Goal: Communication & Community: Share content

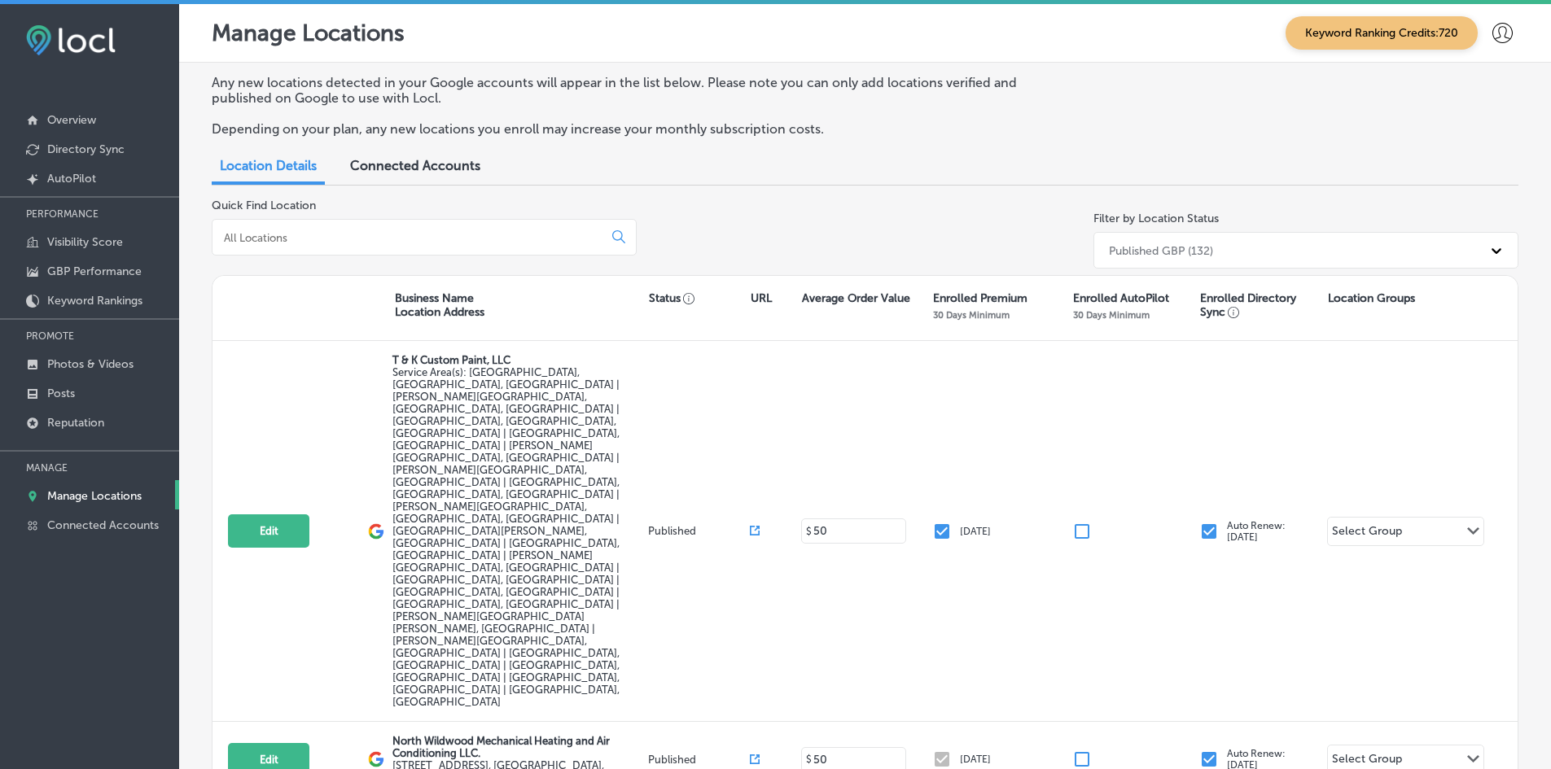
click at [262, 244] on input at bounding box center [410, 237] width 377 height 15
click at [116, 379] on link "Posts" at bounding box center [89, 392] width 179 height 29
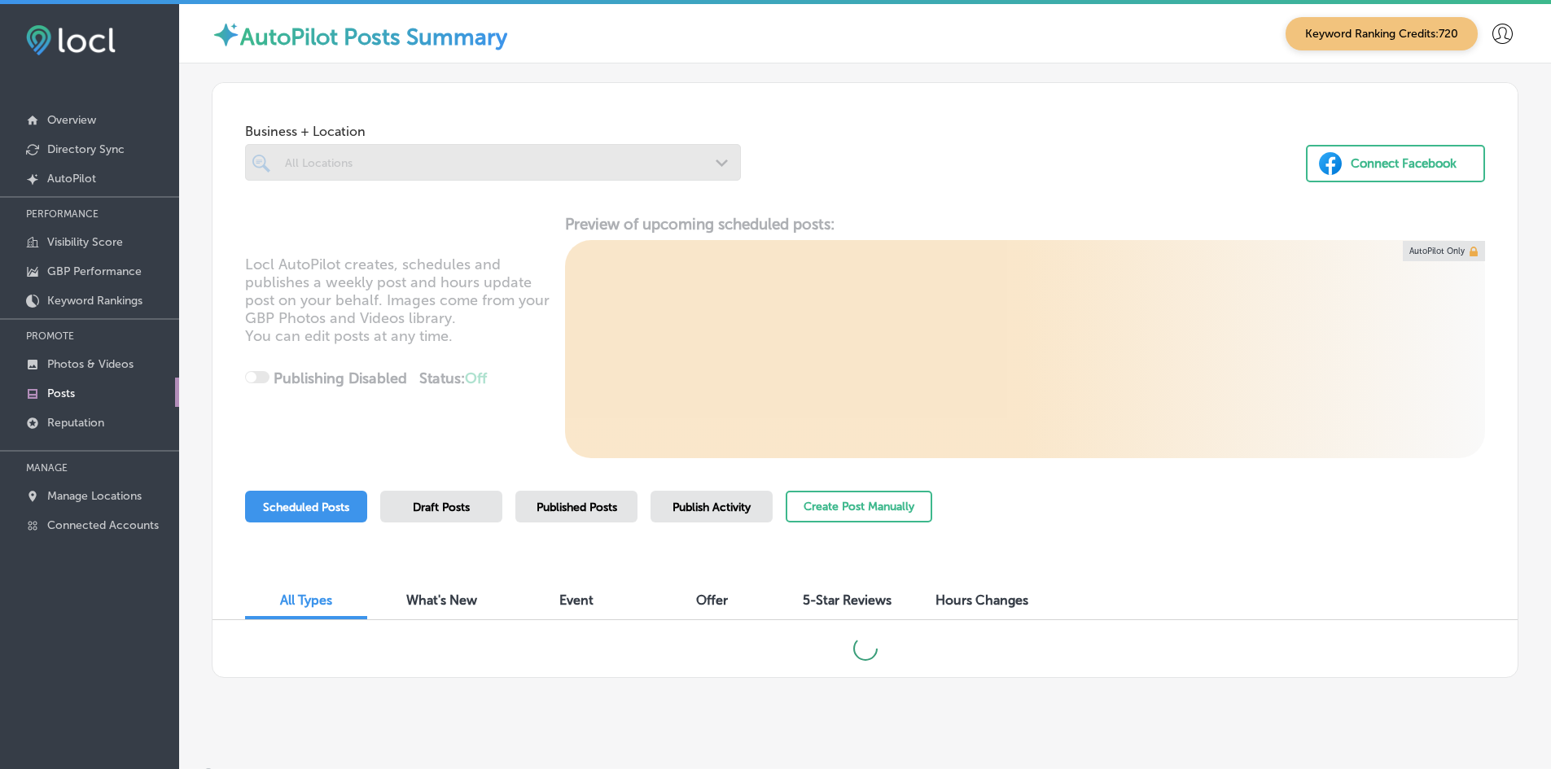
click at [416, 170] on div at bounding box center [493, 162] width 496 height 37
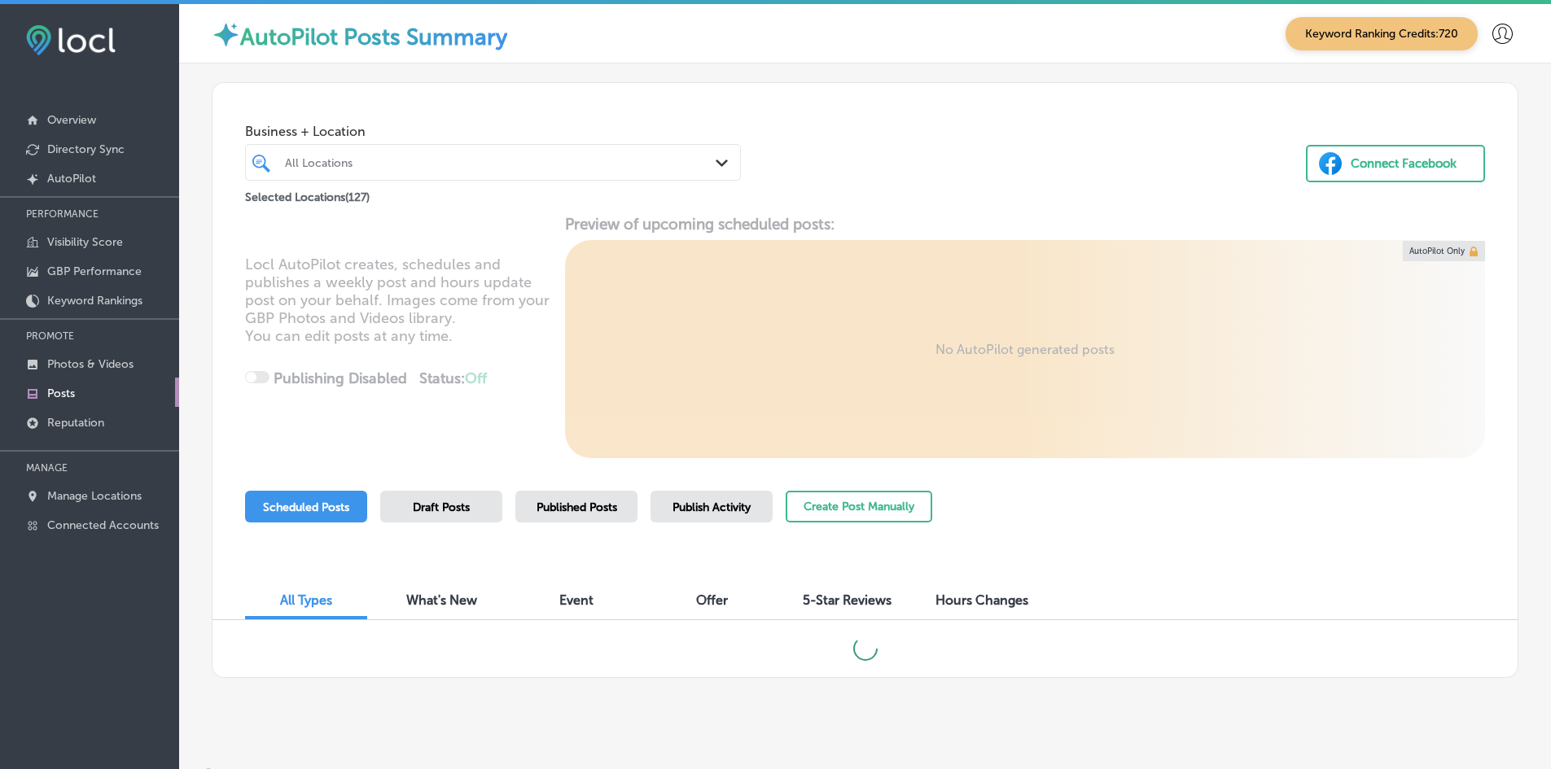
click at [506, 177] on div "All Locations Path Created with Sketch." at bounding box center [493, 162] width 496 height 37
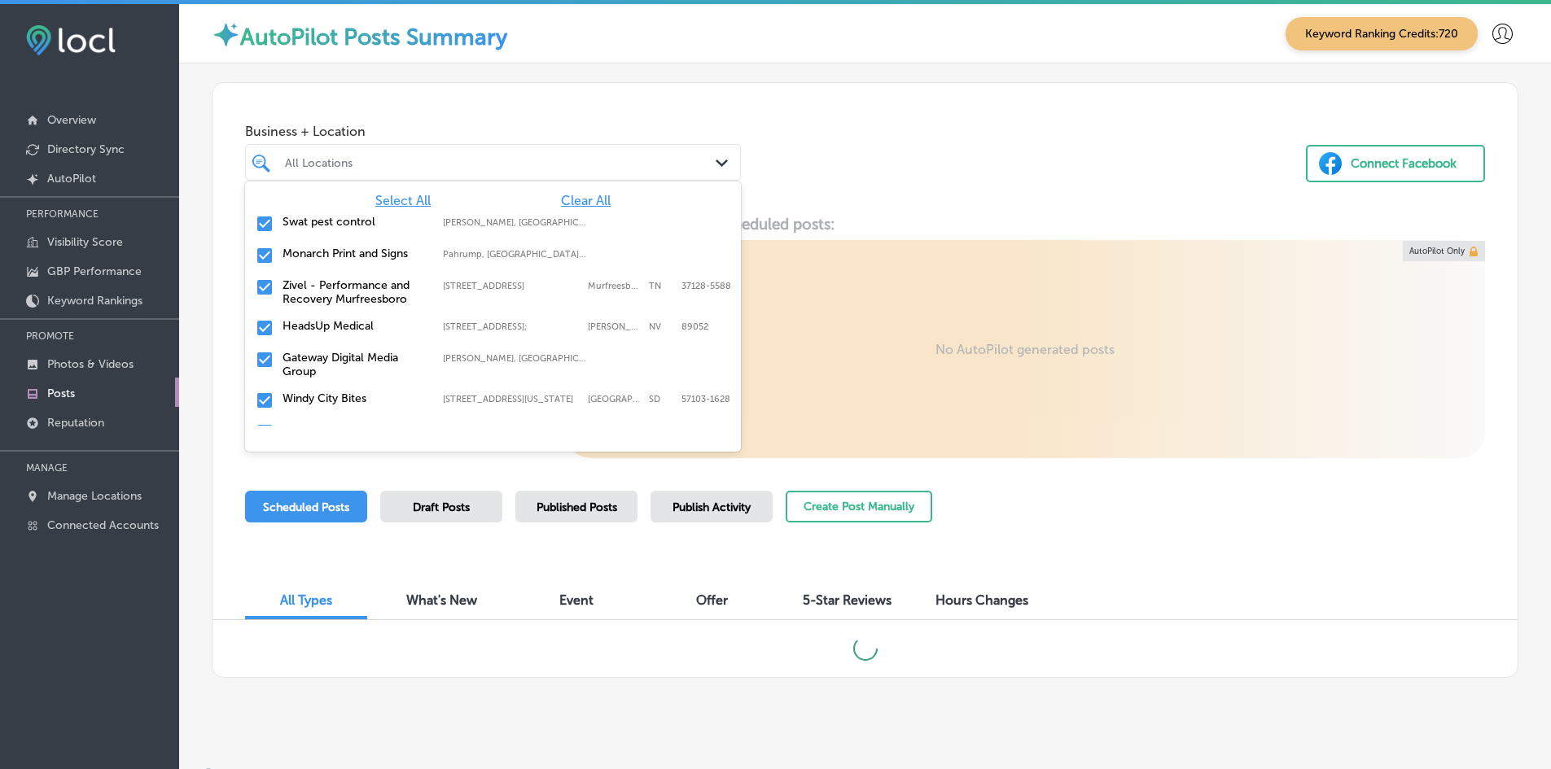
click at [596, 200] on span "Clear All" at bounding box center [586, 200] width 50 height 15
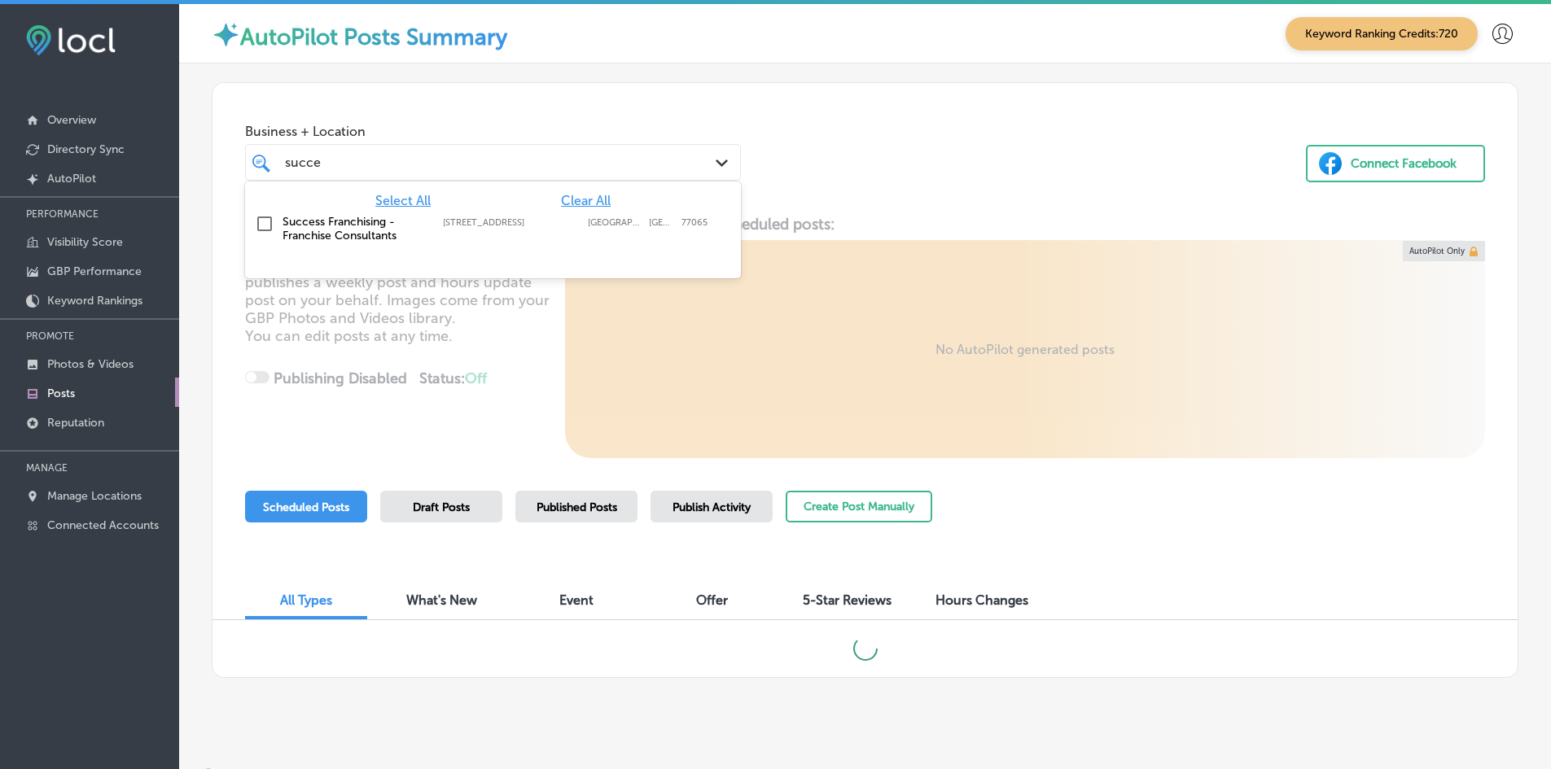
click at [437, 219] on div "Success Franchising - Franchise Consultants [STREET_ADDRESS] [STREET_ADDRESS]" at bounding box center [462, 229] width 360 height 28
type input "succe"
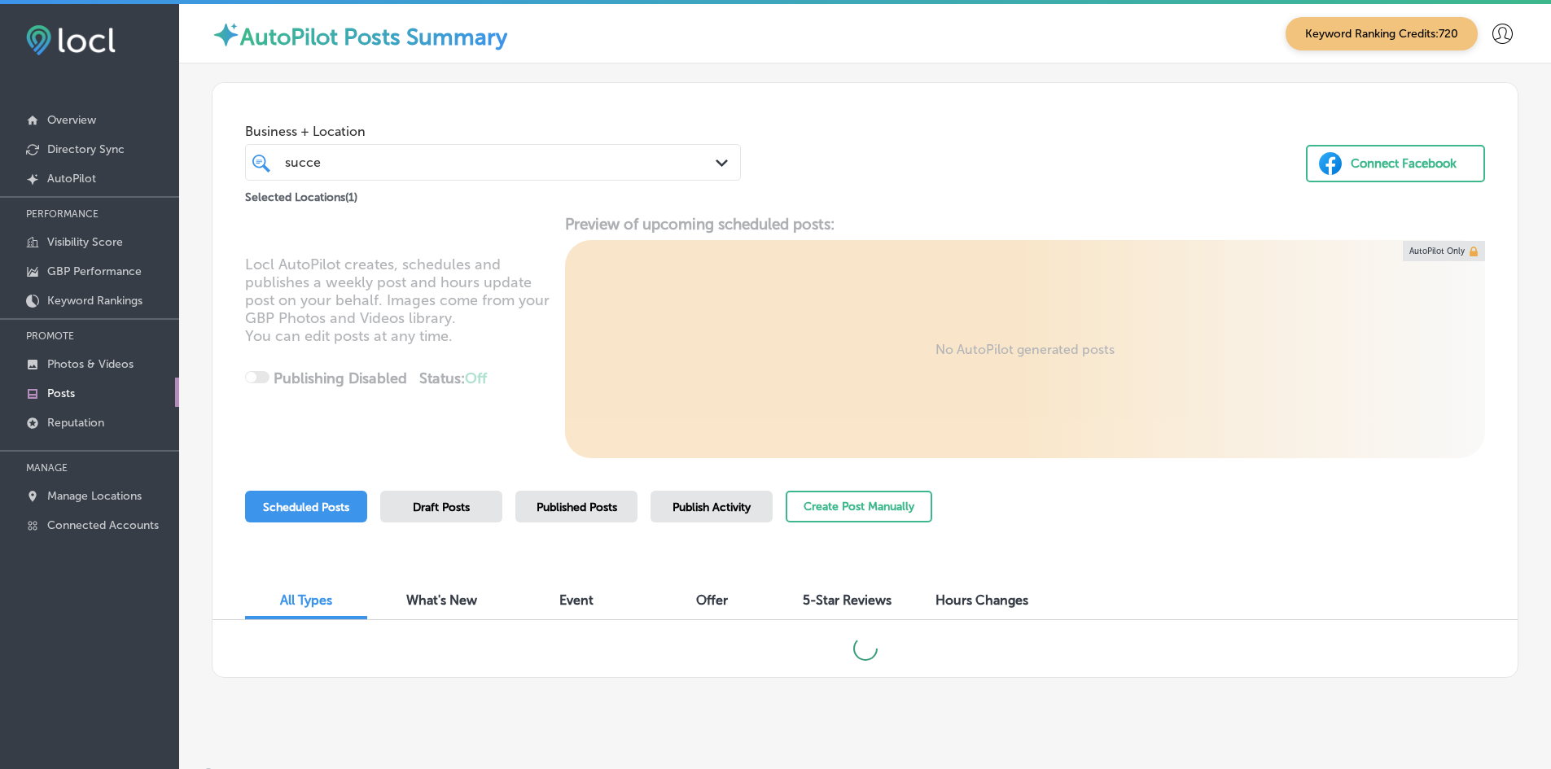
click at [1023, 167] on div "Business + Location succe succe Path Created with Sketch. Selected Locations ( …" at bounding box center [864, 145] width 1305 height 124
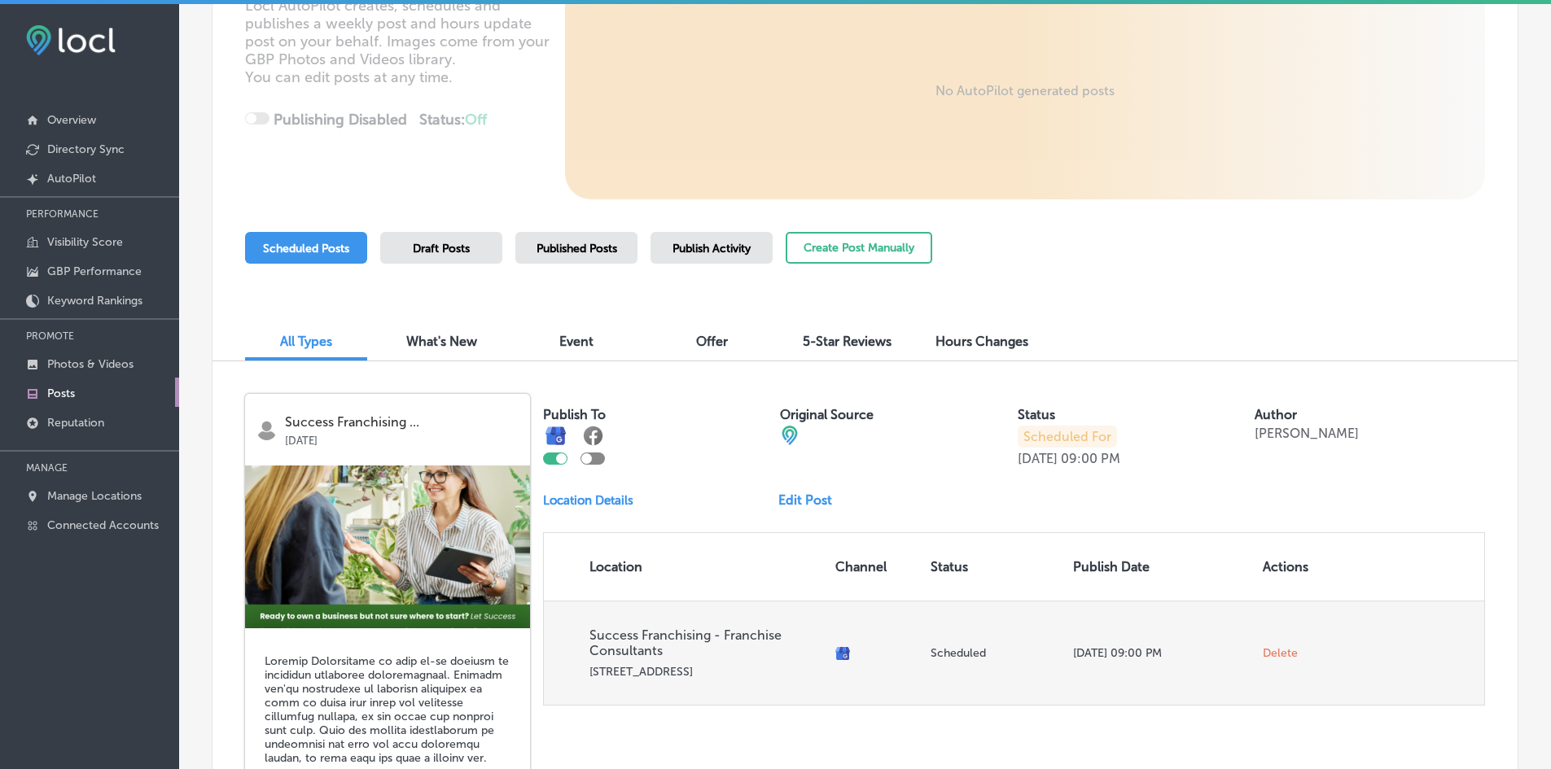
scroll to position [178, 0]
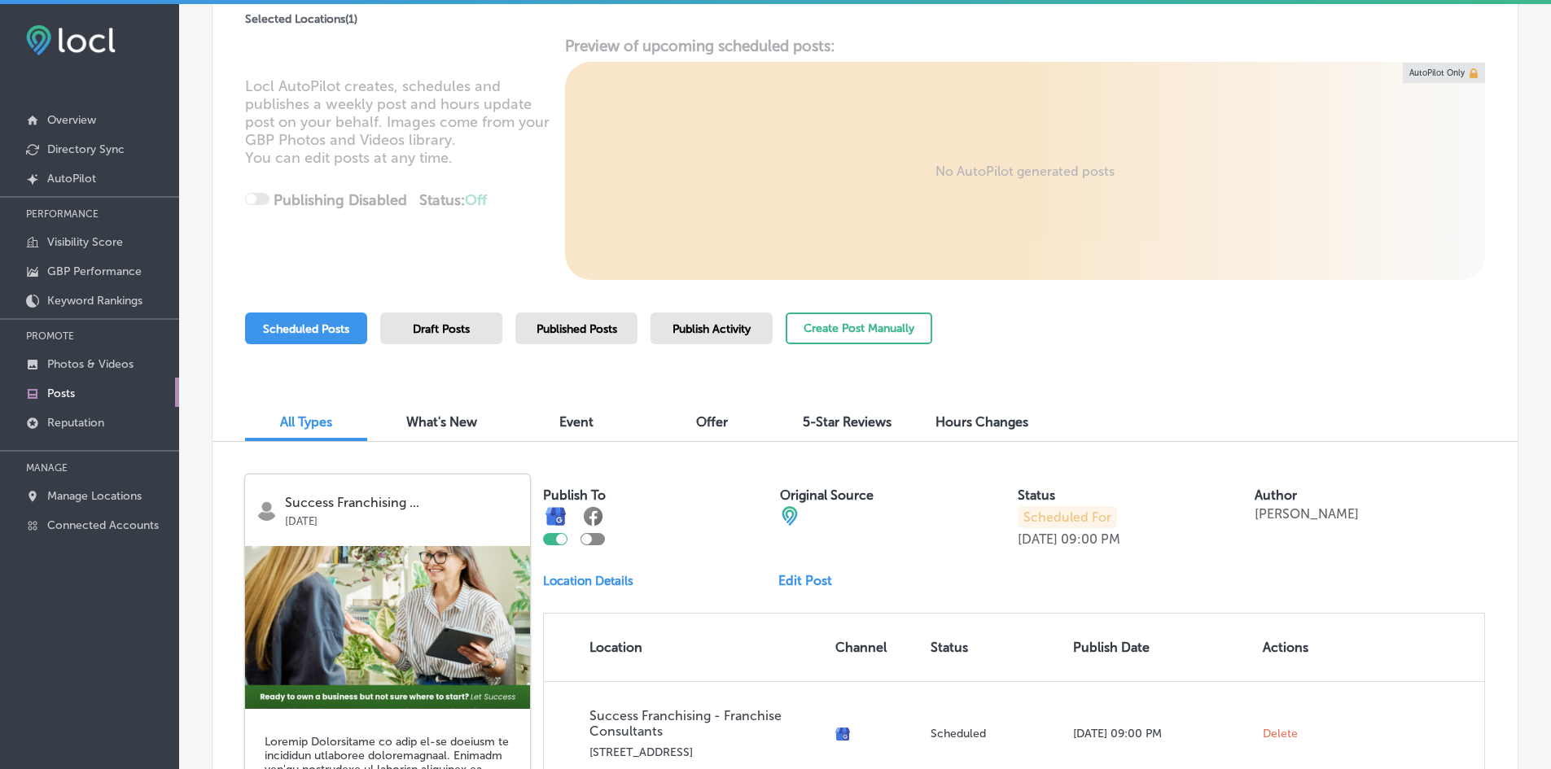
click at [633, 335] on div "Published Posts" at bounding box center [576, 329] width 122 height 32
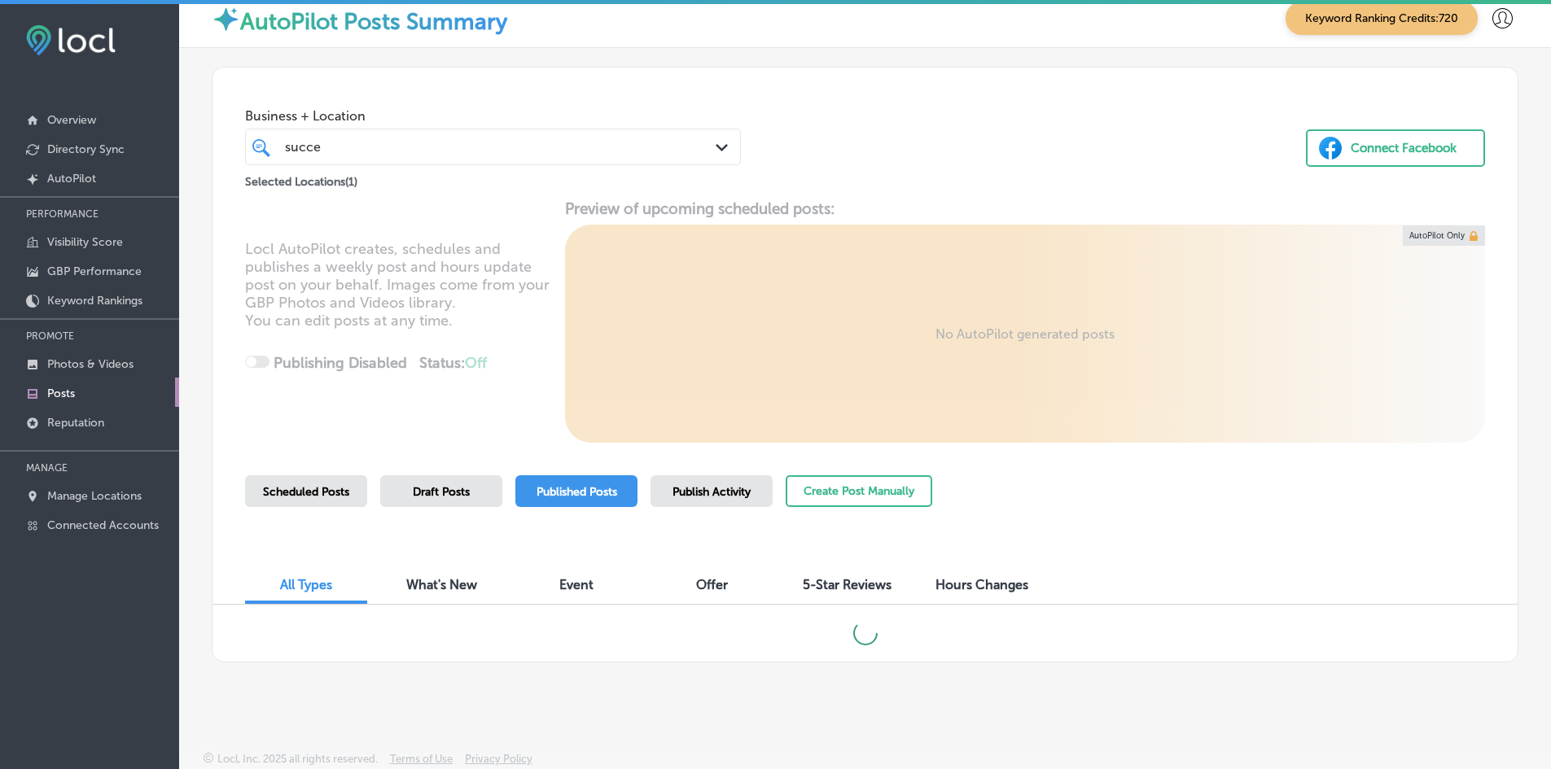
scroll to position [10, 0]
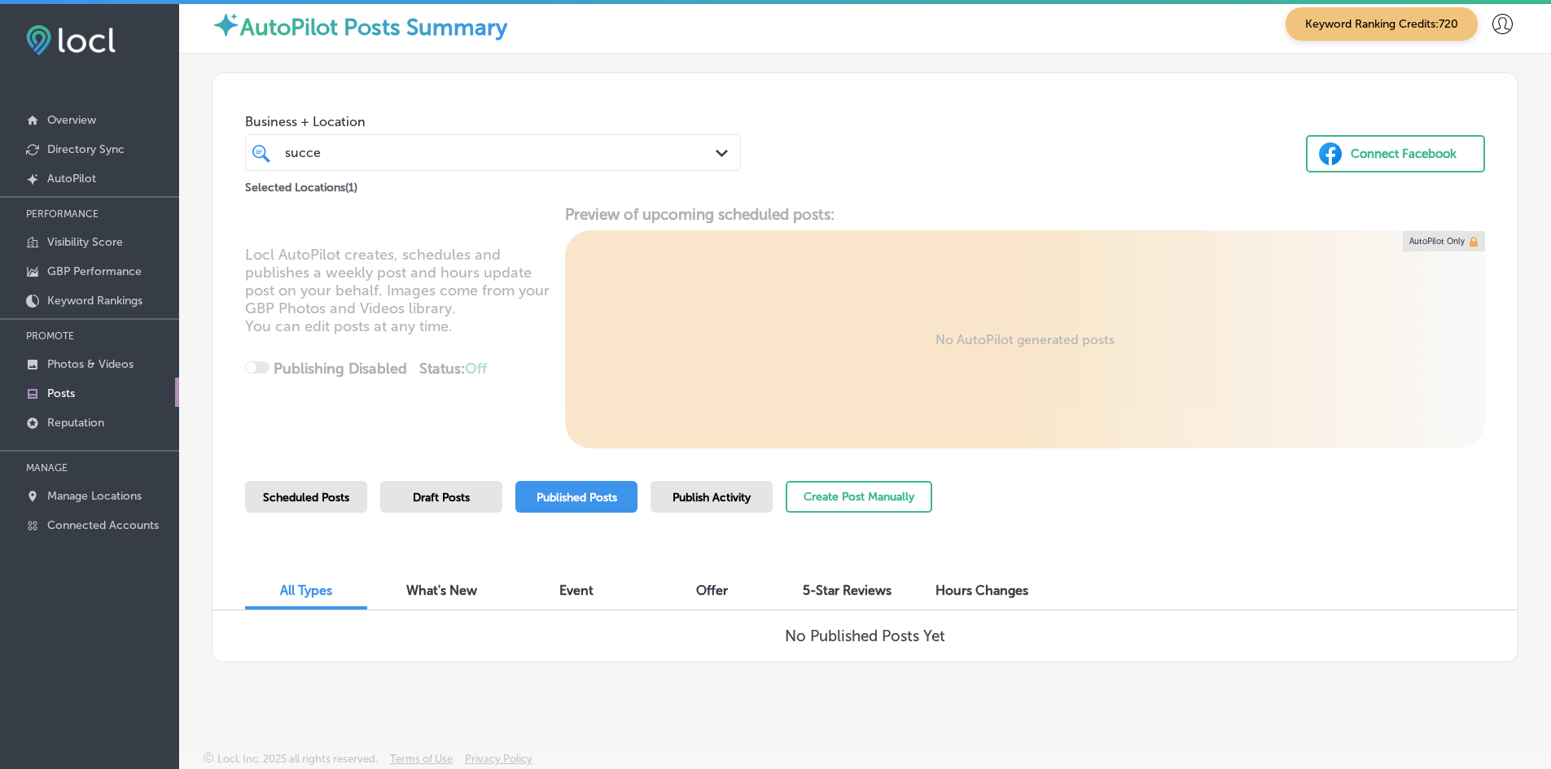
click at [297, 481] on div "Scheduled Posts" at bounding box center [306, 497] width 122 height 32
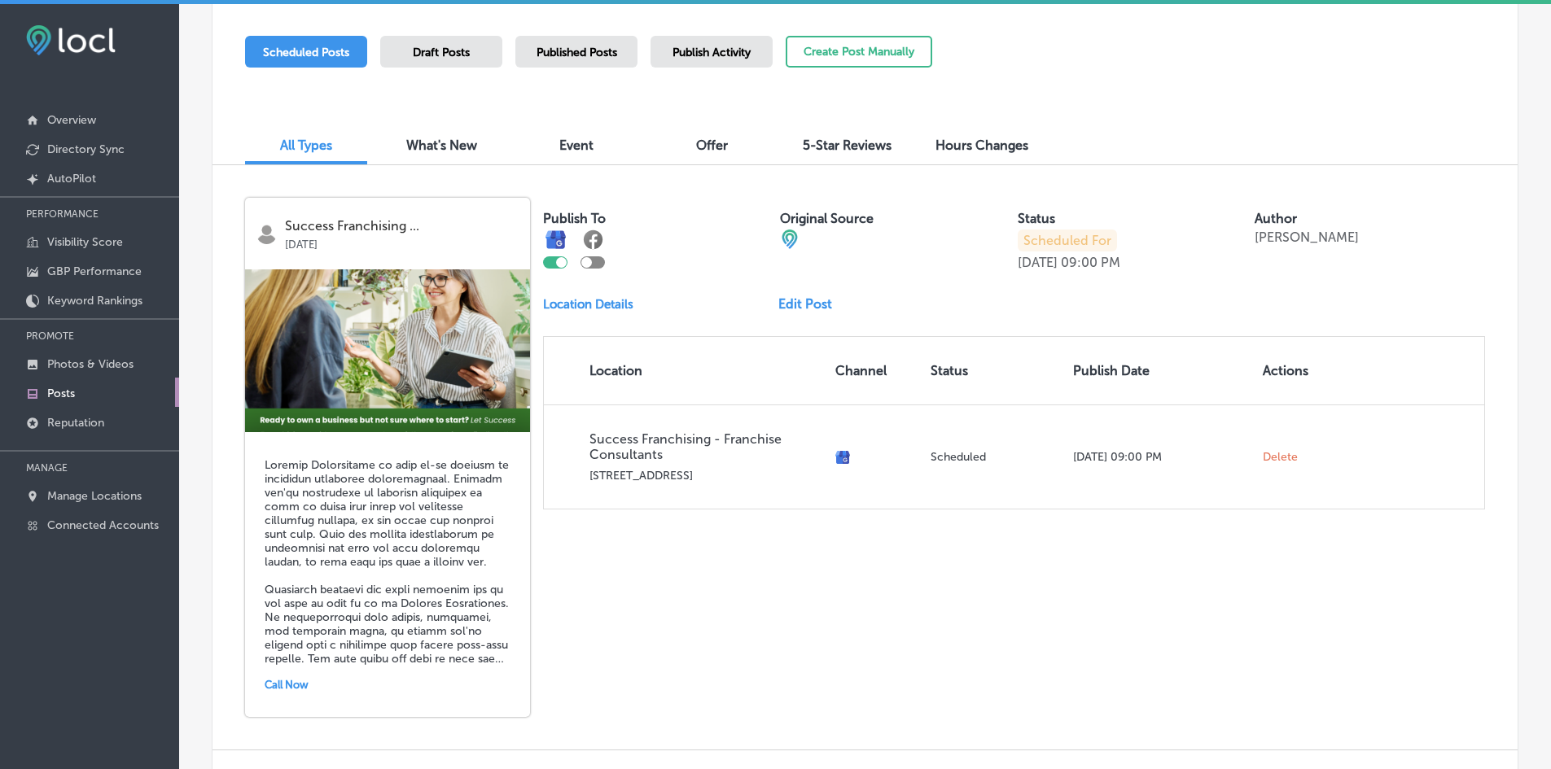
scroll to position [422, 0]
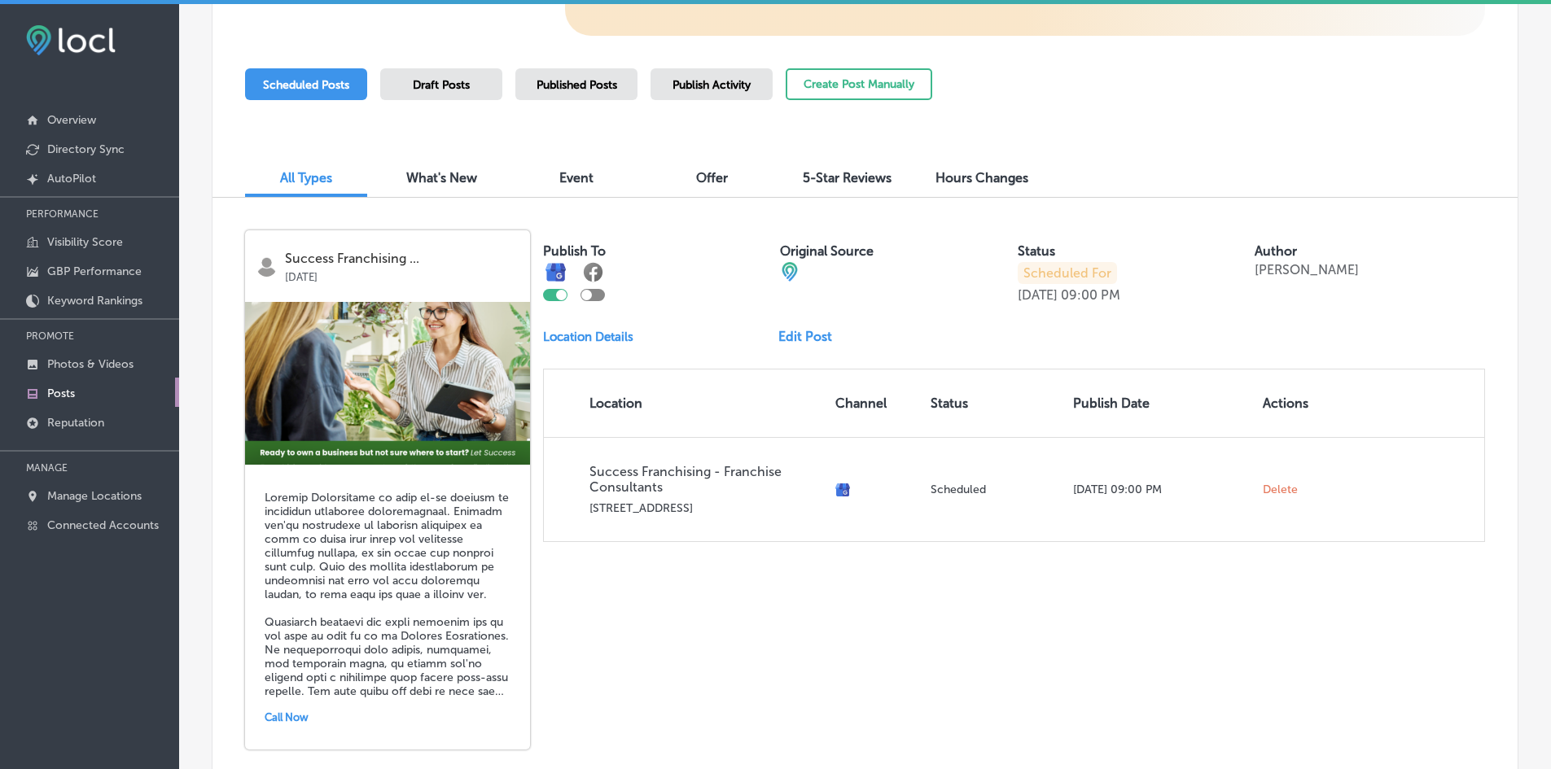
click at [778, 339] on link "Edit Post" at bounding box center [811, 336] width 67 height 15
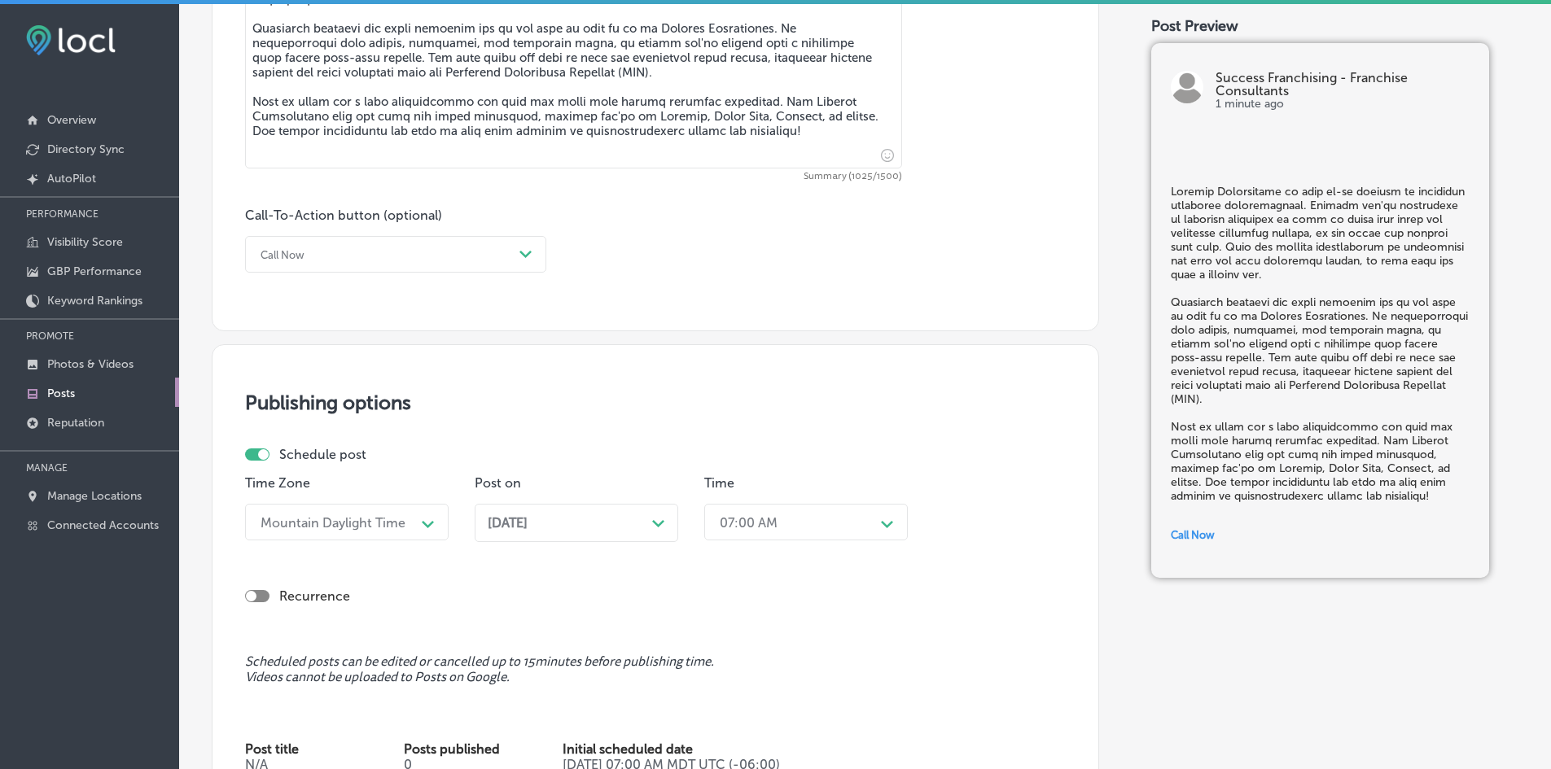
scroll to position [1058, 0]
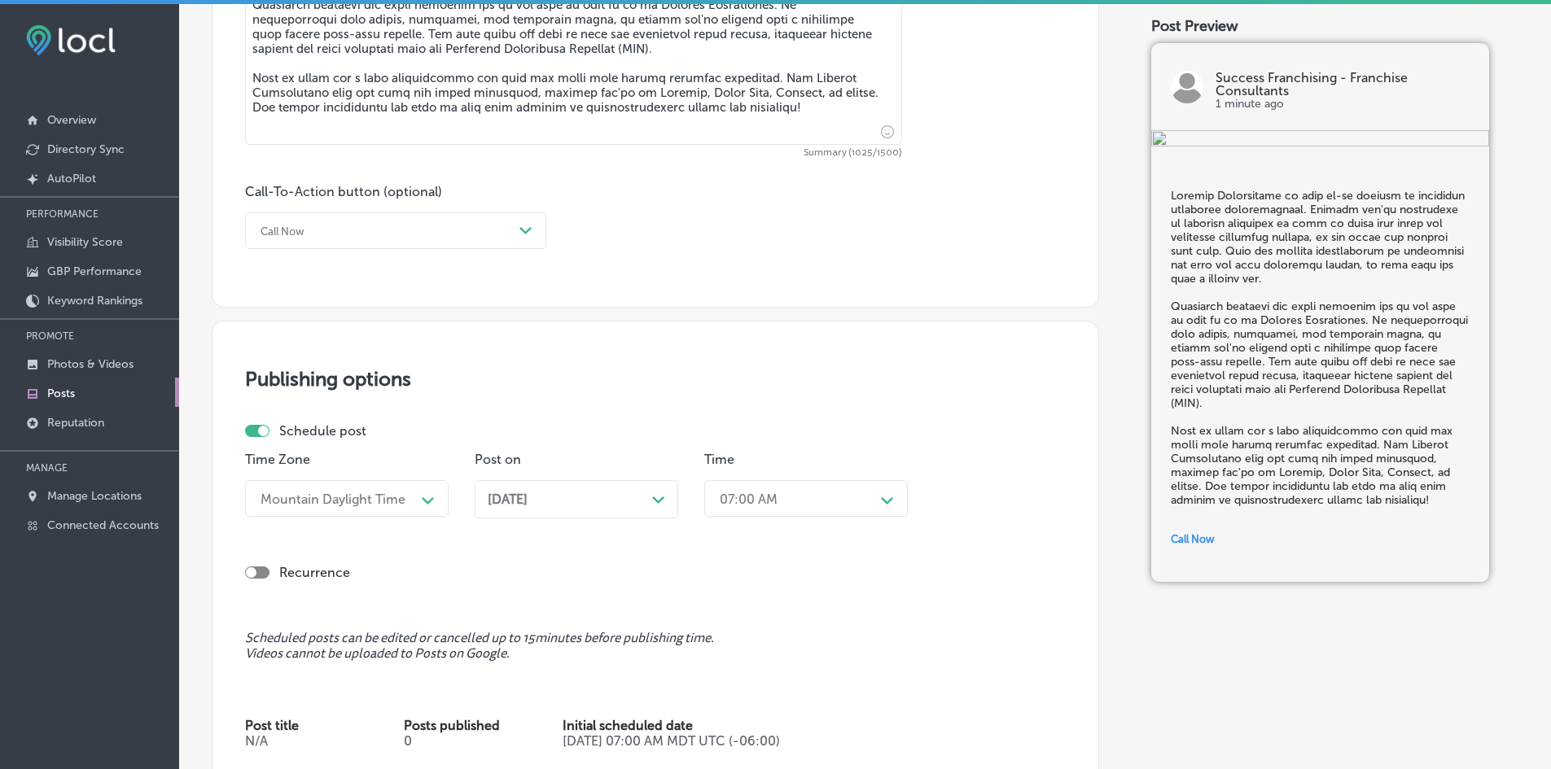
click at [262, 436] on div at bounding box center [257, 431] width 24 height 12
checkbox input "false"
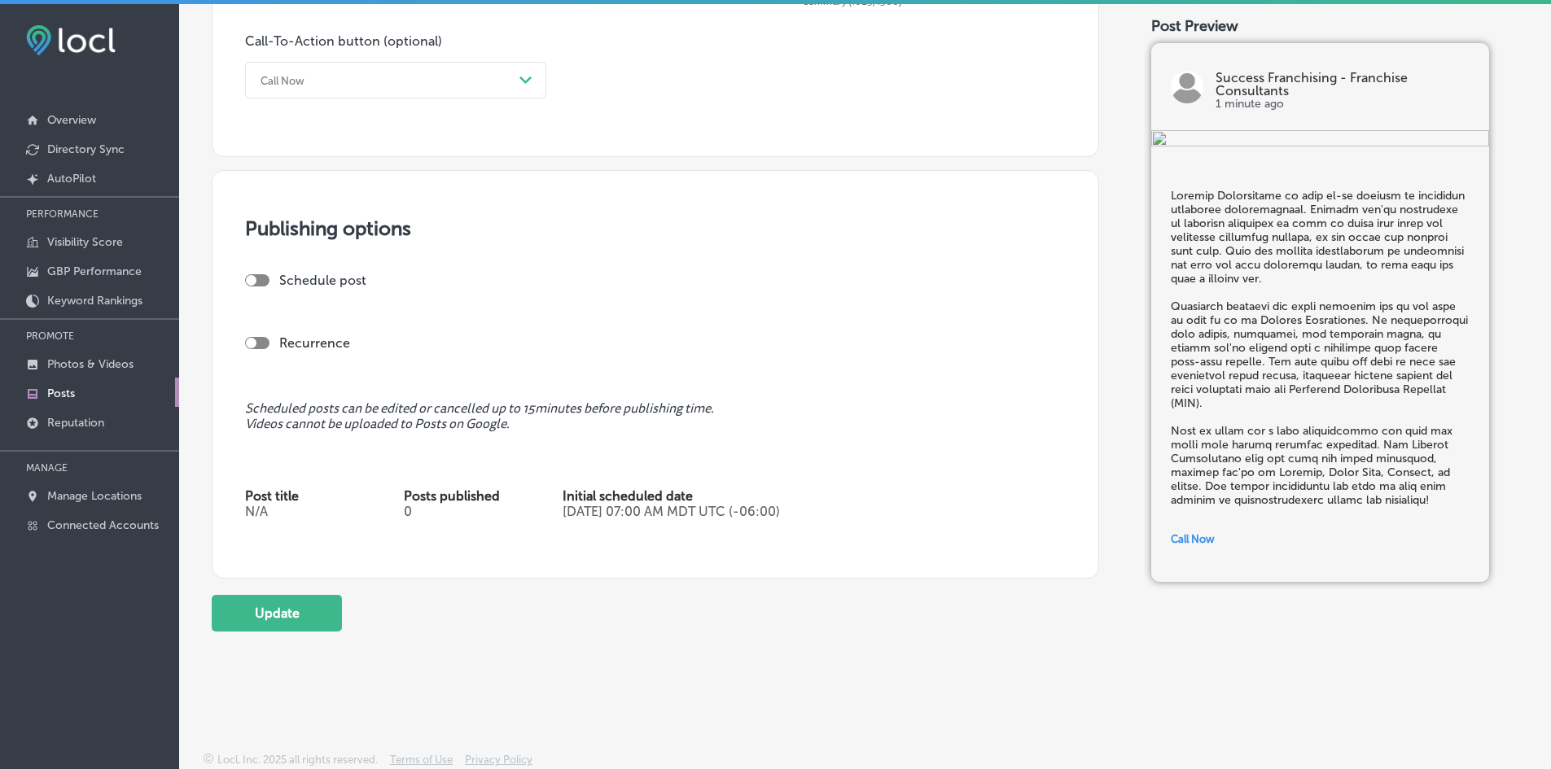
scroll to position [1210, 0]
click at [315, 603] on button "Update" at bounding box center [277, 612] width 130 height 37
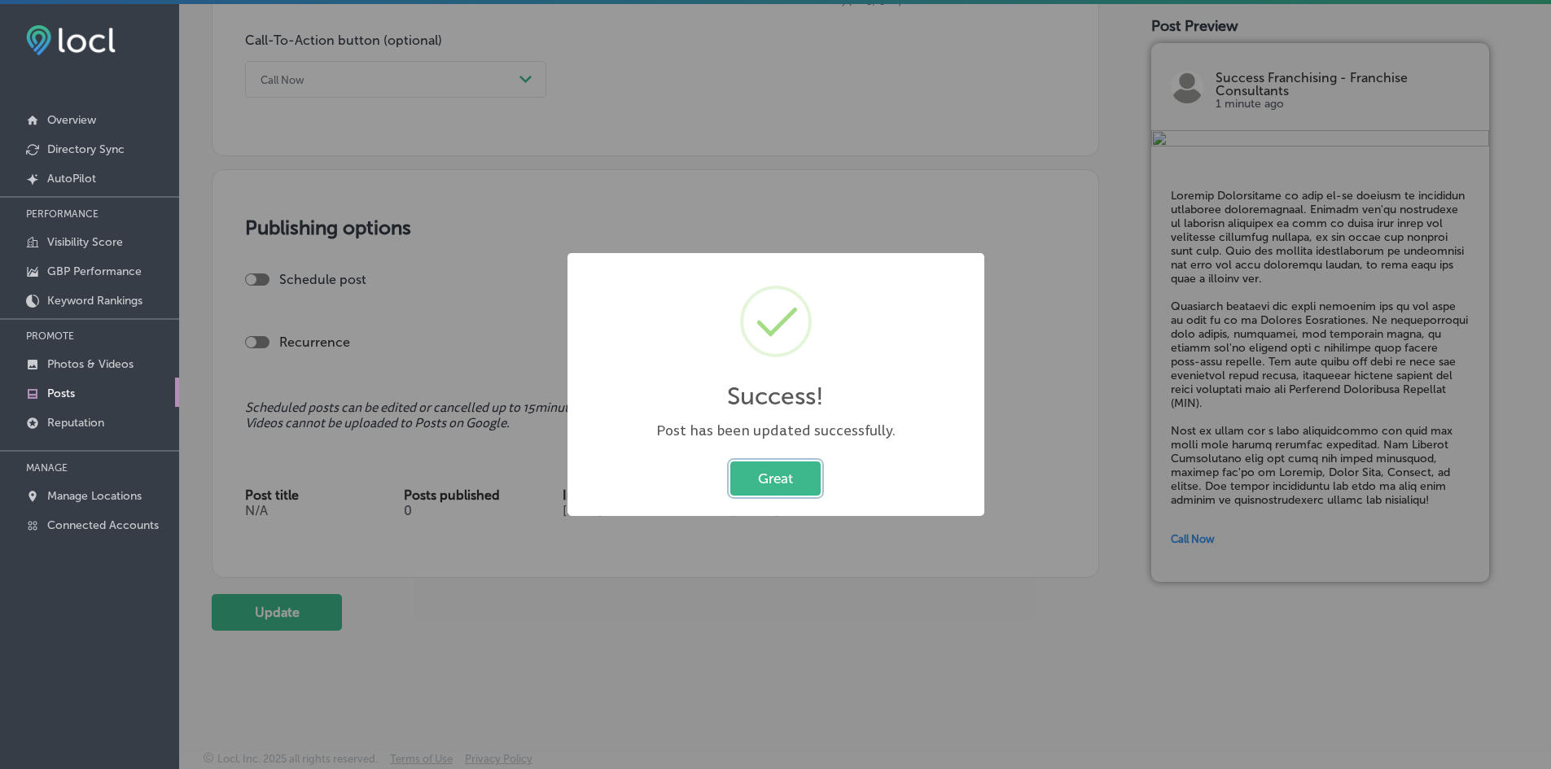
click at [771, 467] on button "Great" at bounding box center [775, 478] width 90 height 33
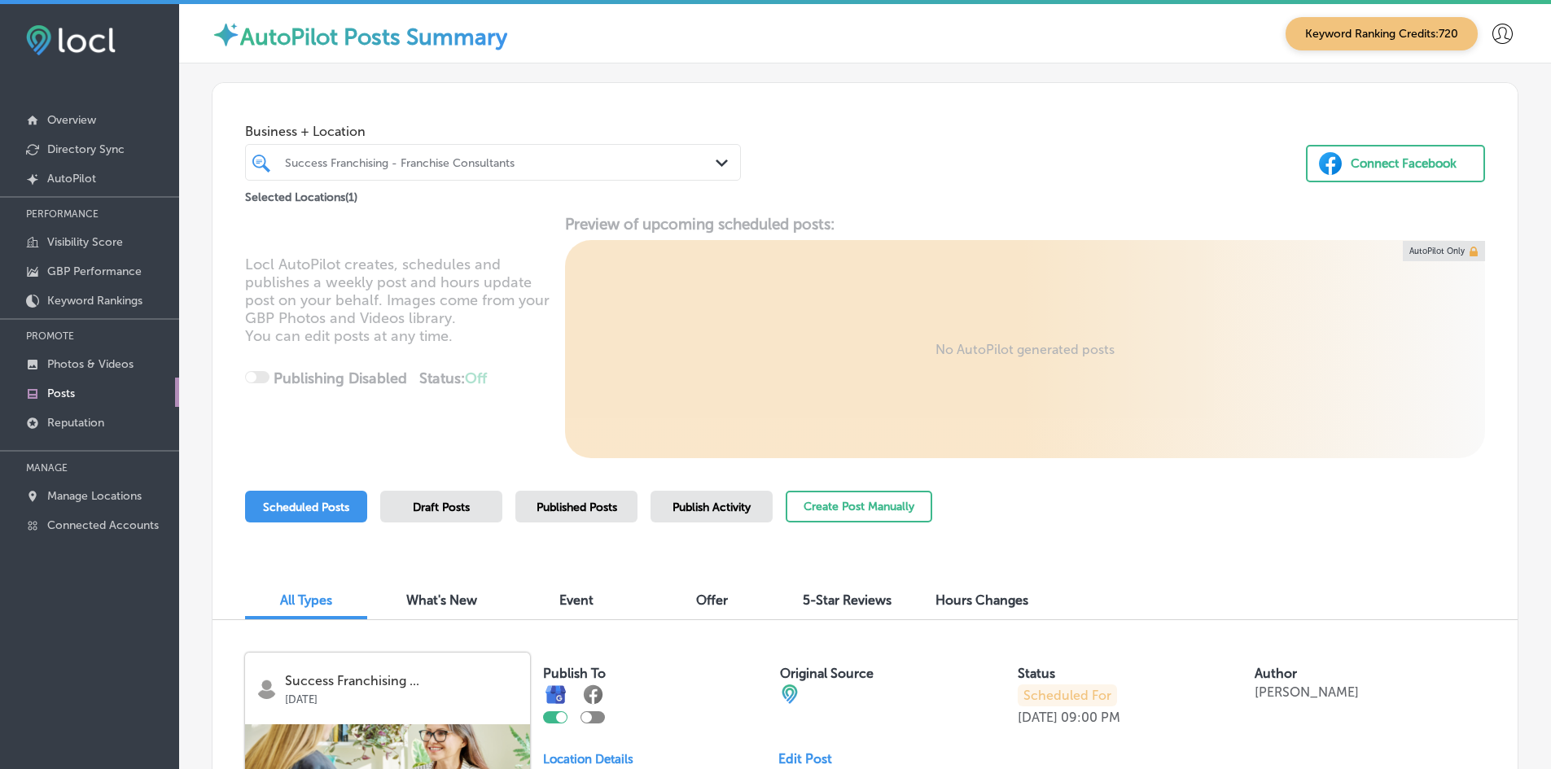
click at [583, 499] on div "Published Posts" at bounding box center [576, 507] width 122 height 32
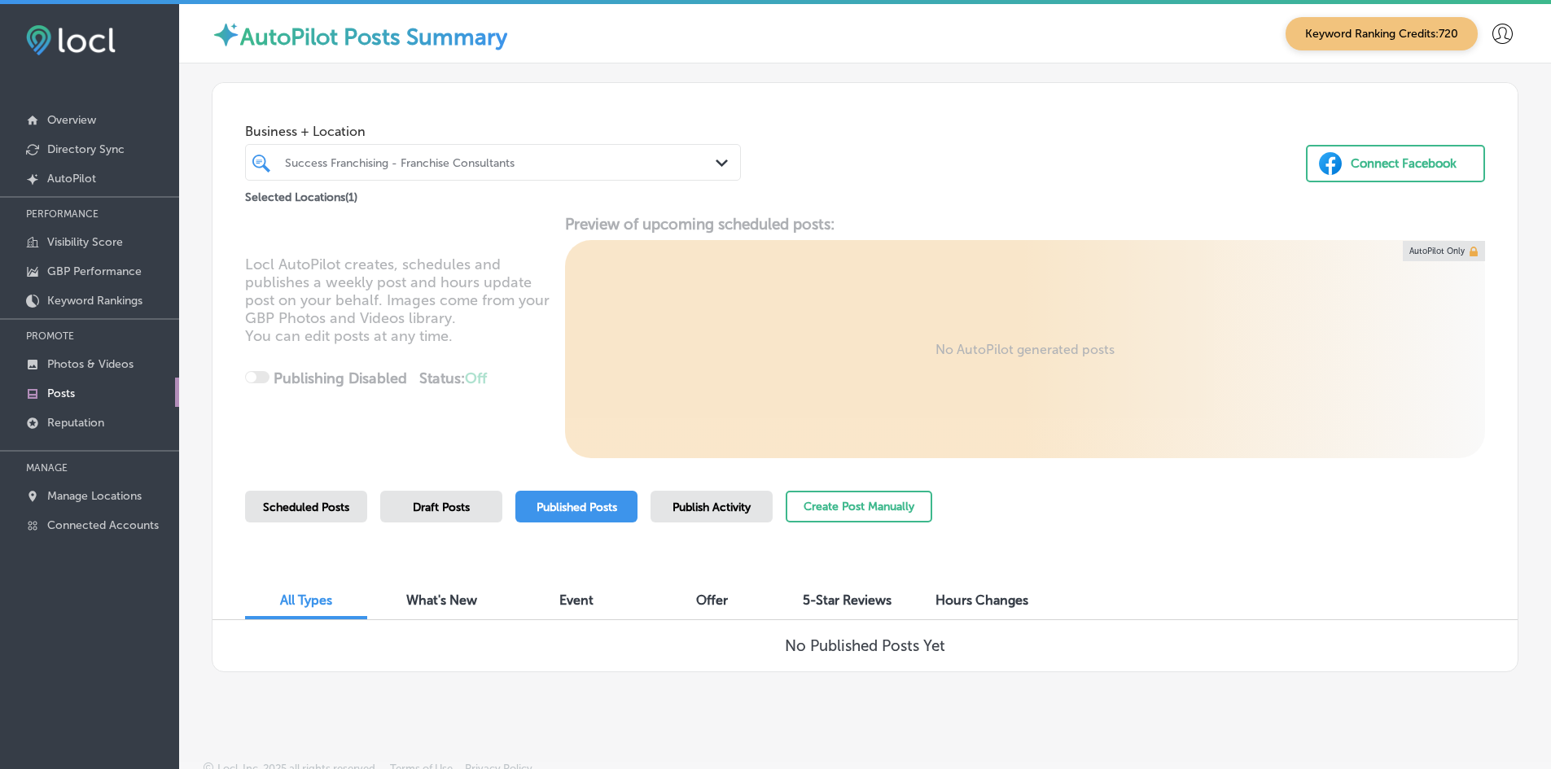
click at [413, 516] on div "Draft Posts" at bounding box center [441, 507] width 122 height 32
click at [313, 504] on span "Scheduled Posts" at bounding box center [306, 508] width 86 height 14
click at [589, 509] on span "Published Posts" at bounding box center [576, 508] width 81 height 14
click at [285, 511] on span "Scheduled Posts" at bounding box center [306, 508] width 86 height 14
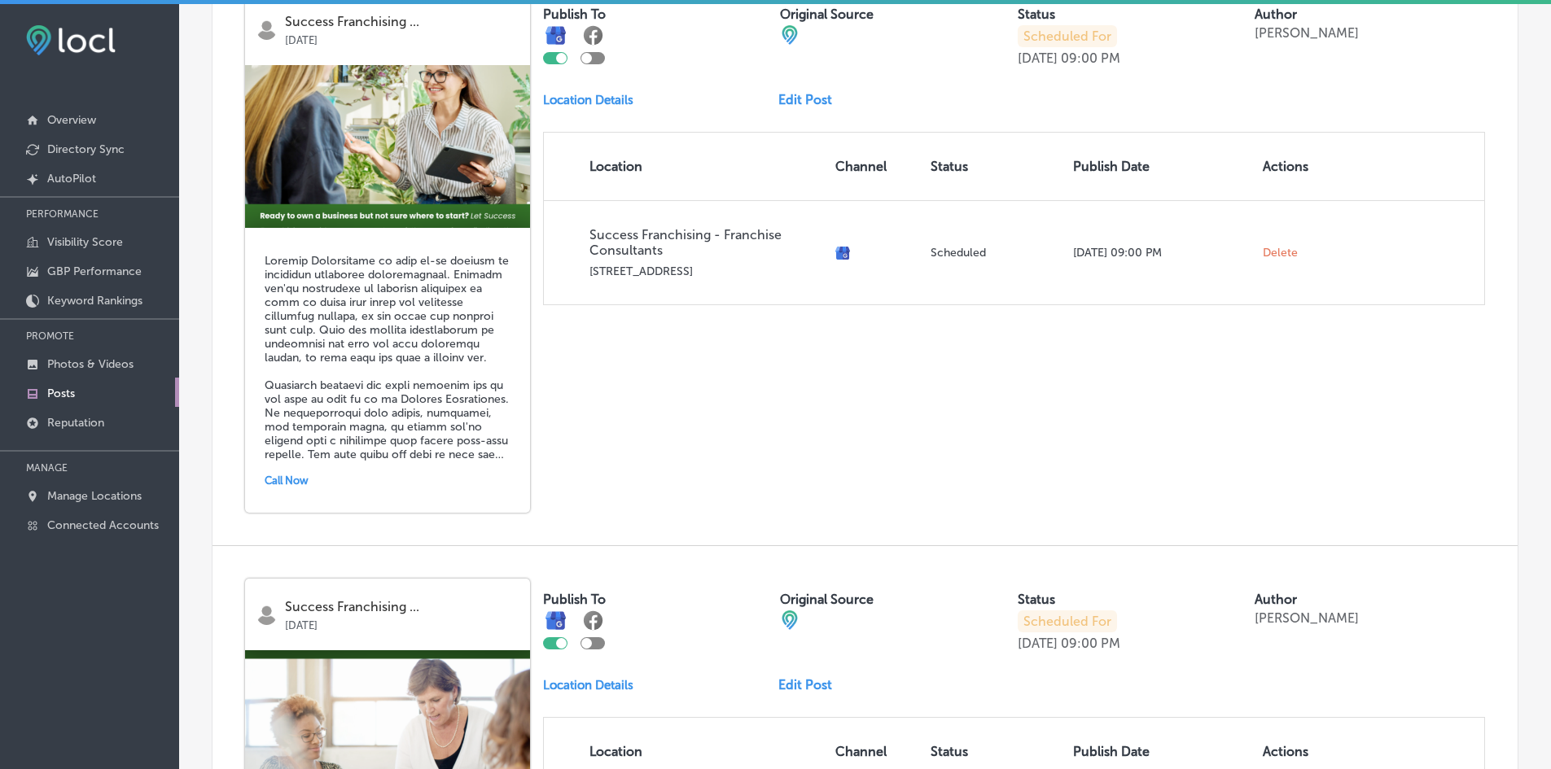
scroll to position [667, 0]
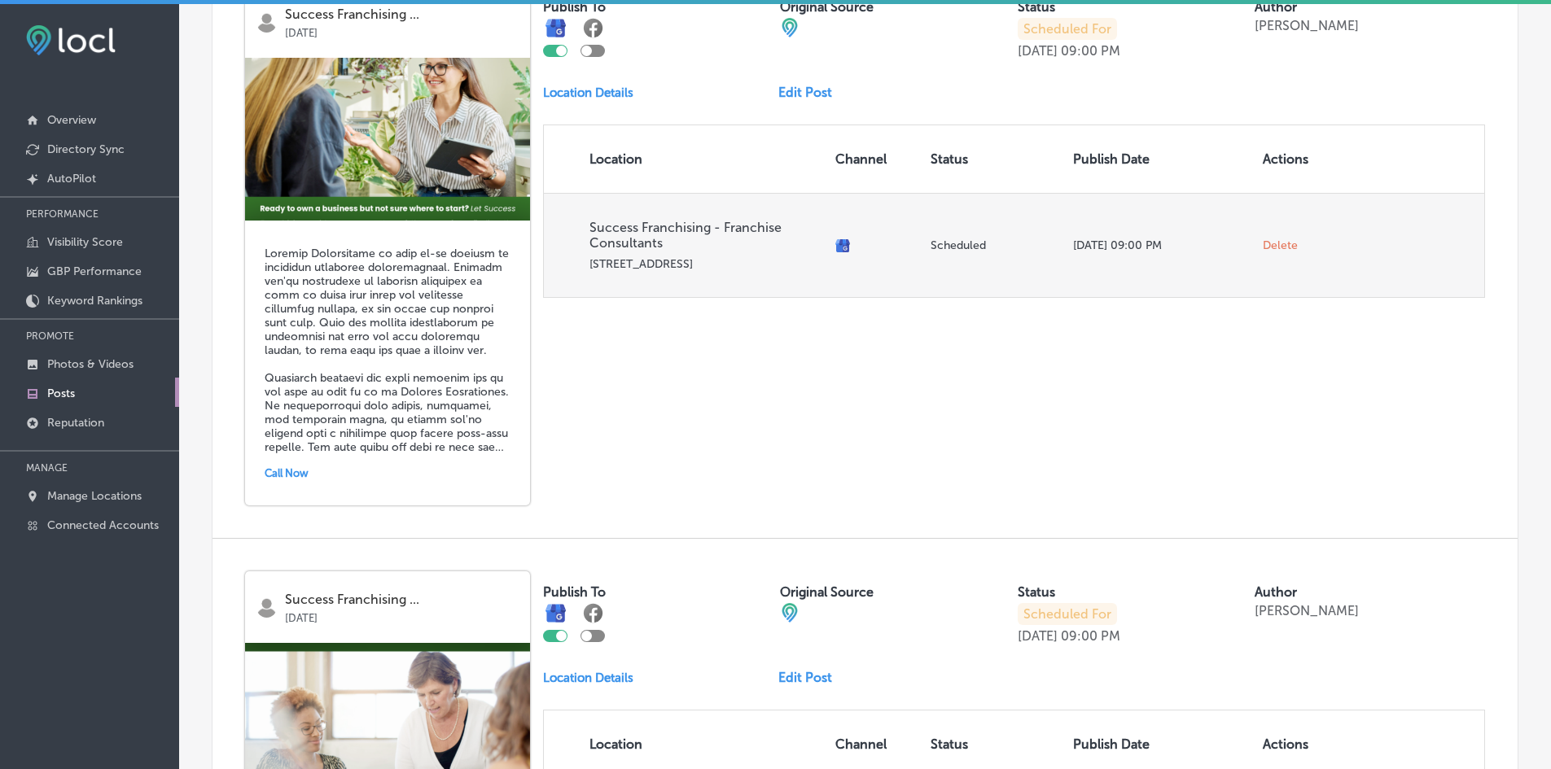
click at [1269, 247] on span "Delete" at bounding box center [1280, 246] width 35 height 15
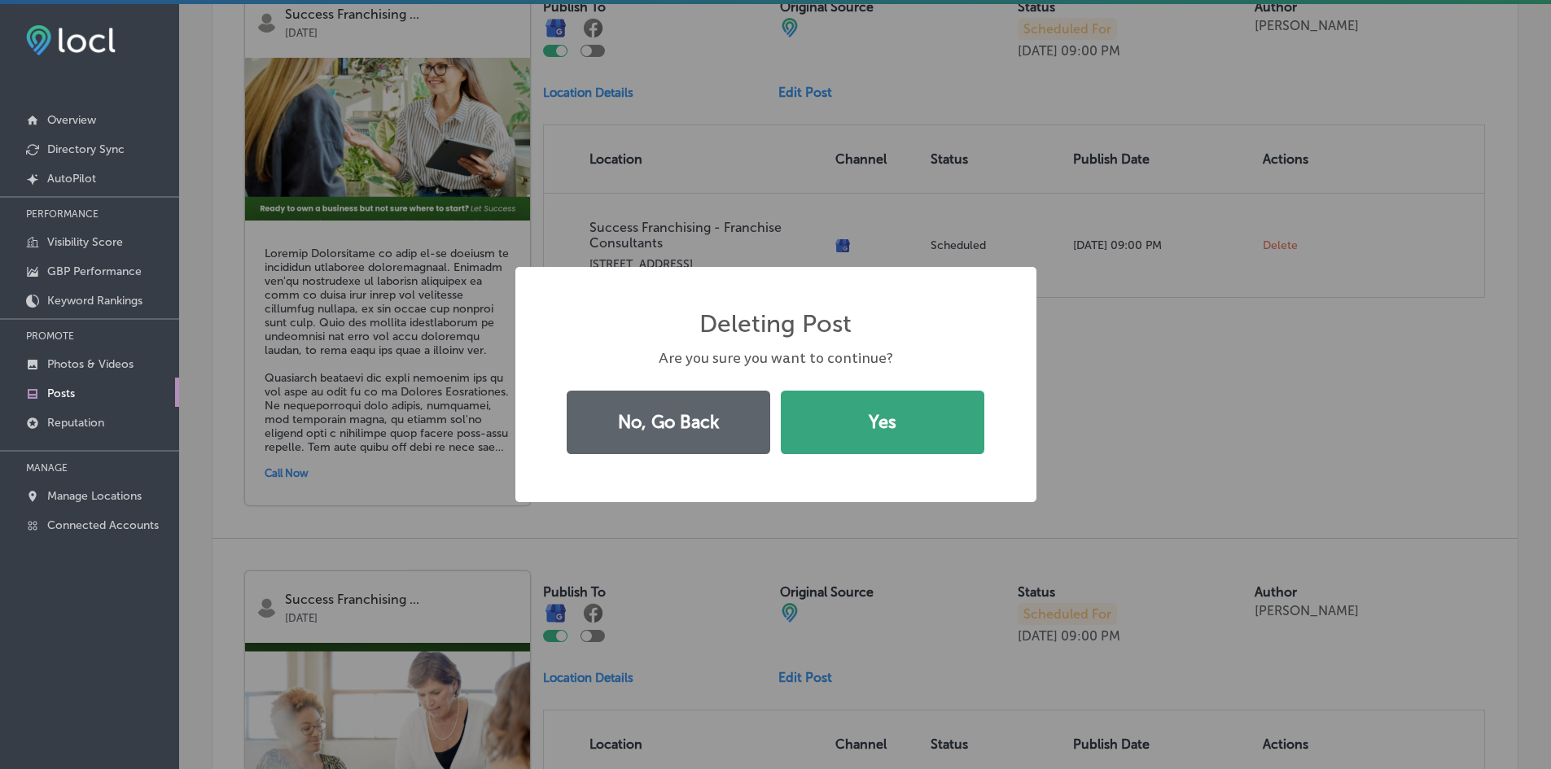
click at [877, 416] on button "Yes" at bounding box center [883, 422] width 204 height 63
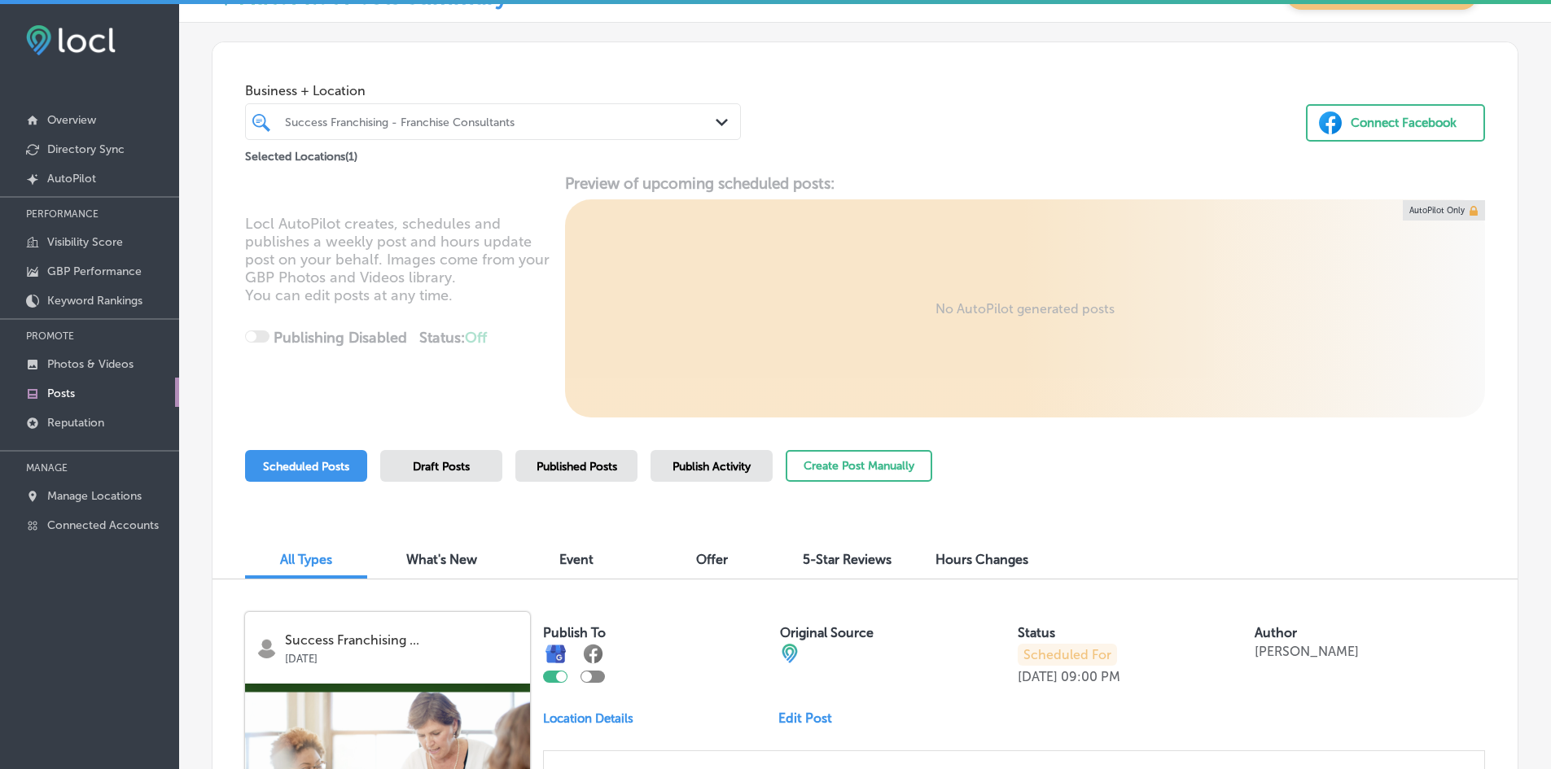
scroll to position [0, 0]
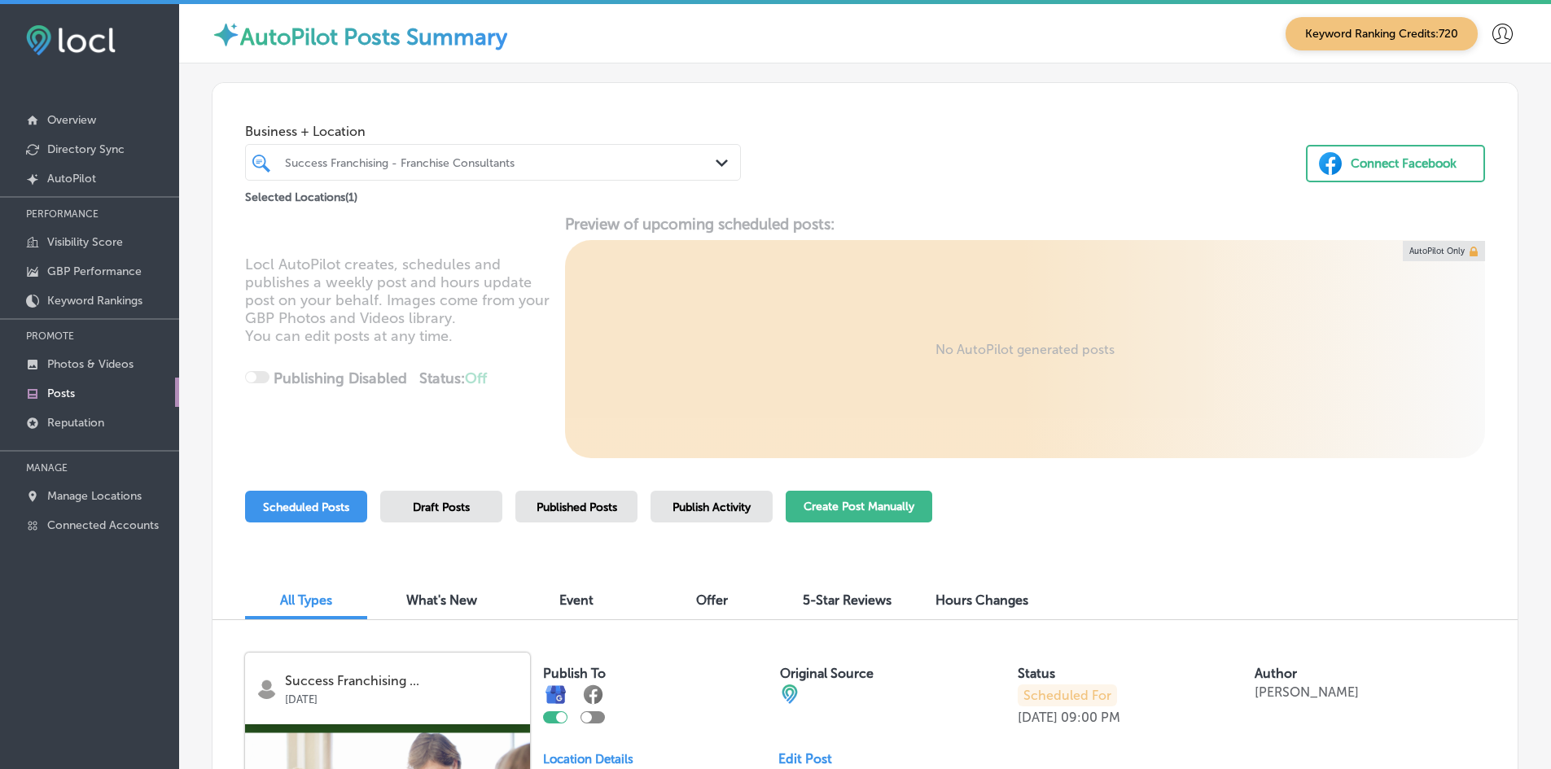
click at [826, 504] on button "Create Post Manually" at bounding box center [859, 507] width 147 height 32
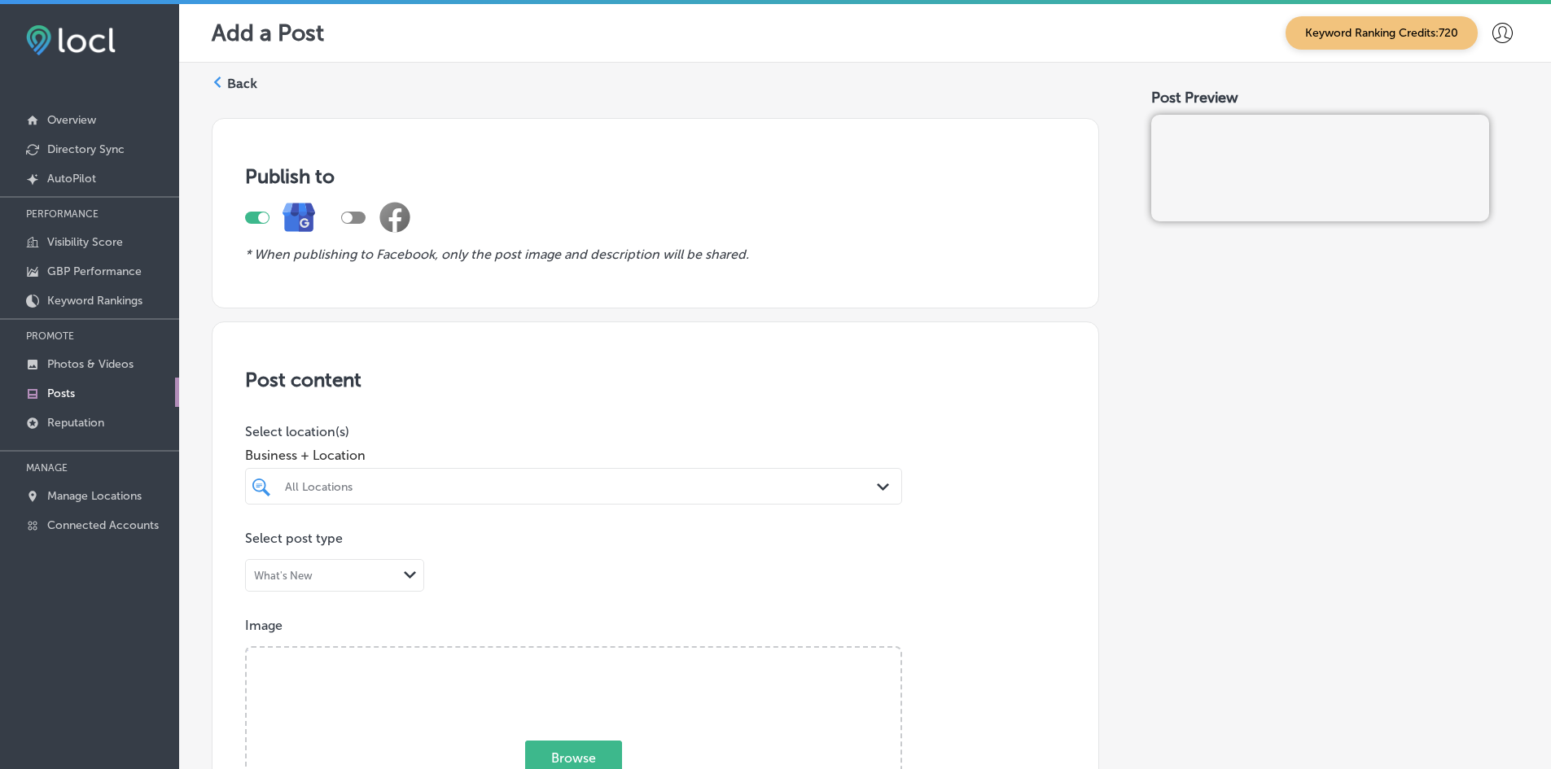
click at [390, 473] on div "All Locations Path Created with Sketch." at bounding box center [573, 486] width 657 height 37
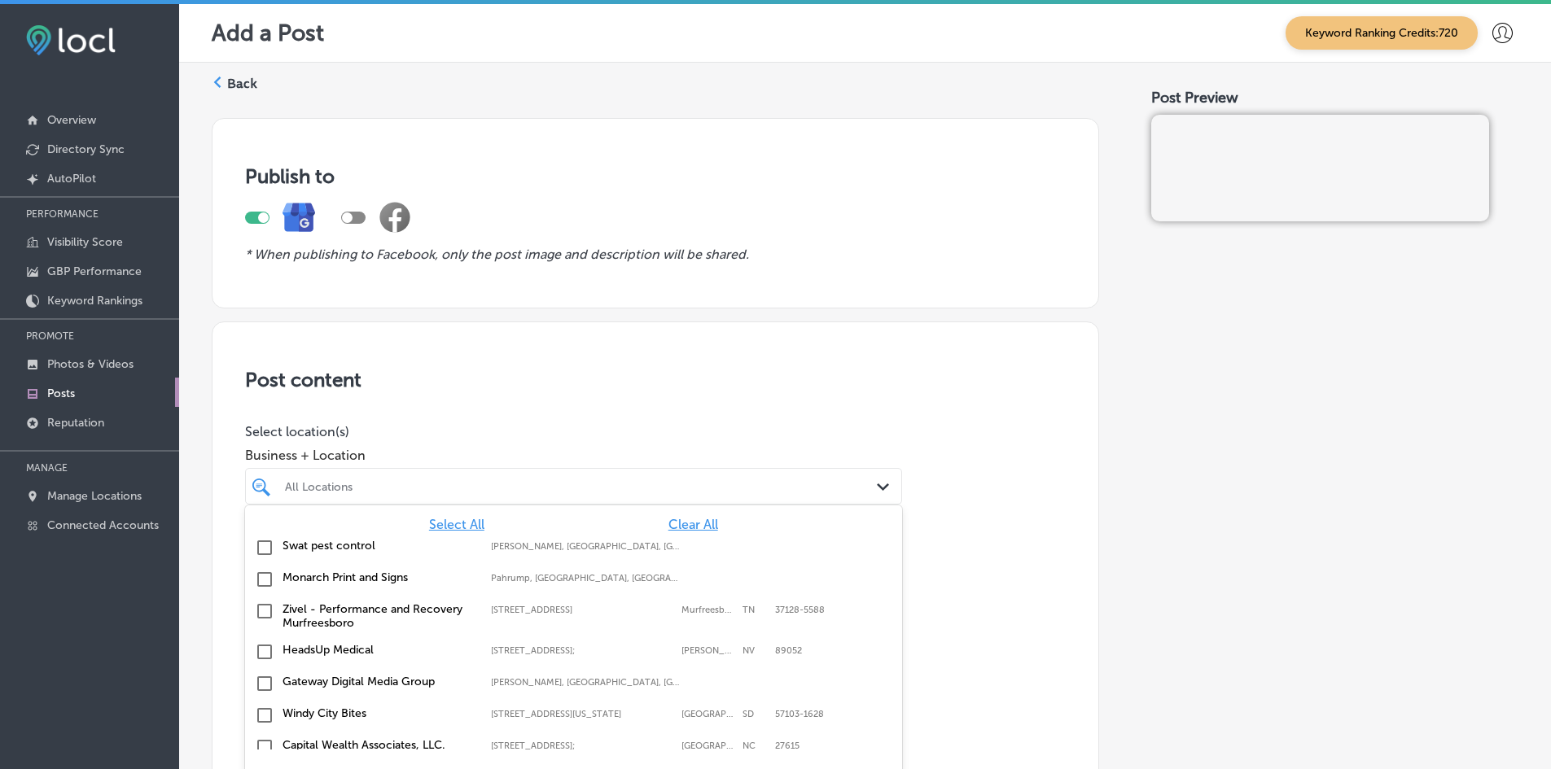
scroll to position [13, 0]
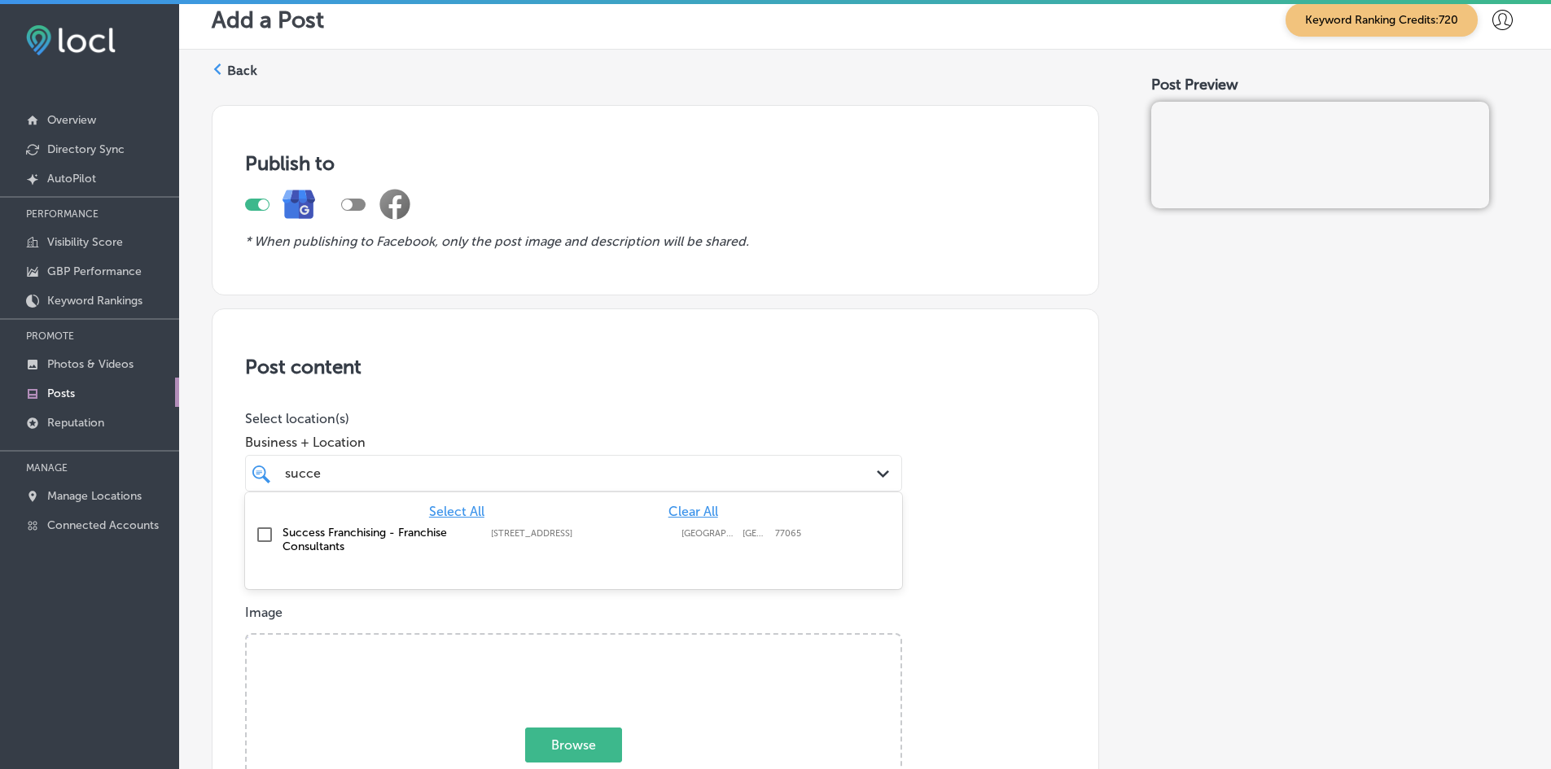
click at [348, 546] on label "Success Franchising - Franchise Consultants" at bounding box center [378, 540] width 192 height 28
type input "succe"
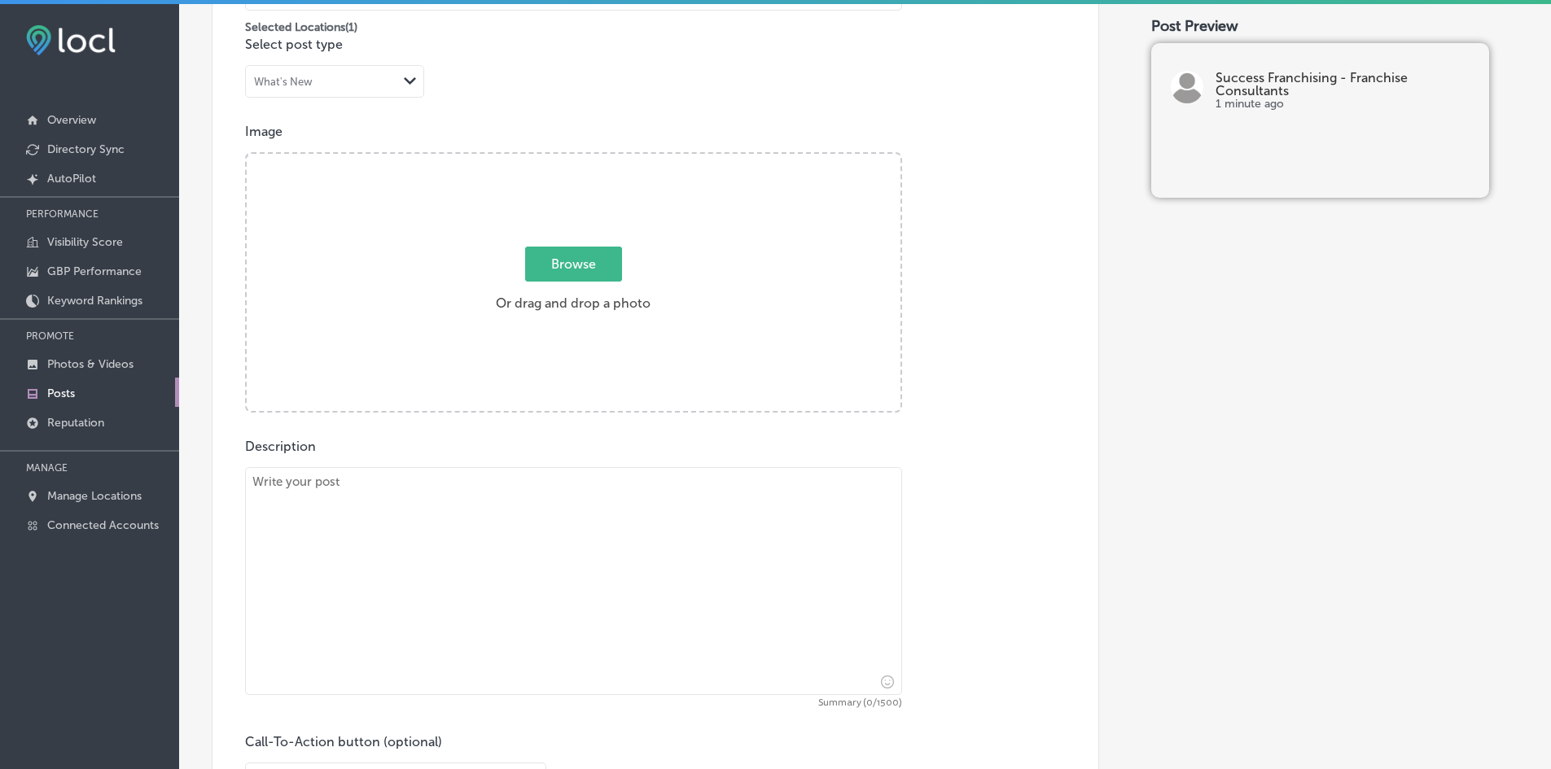
scroll to position [501, 0]
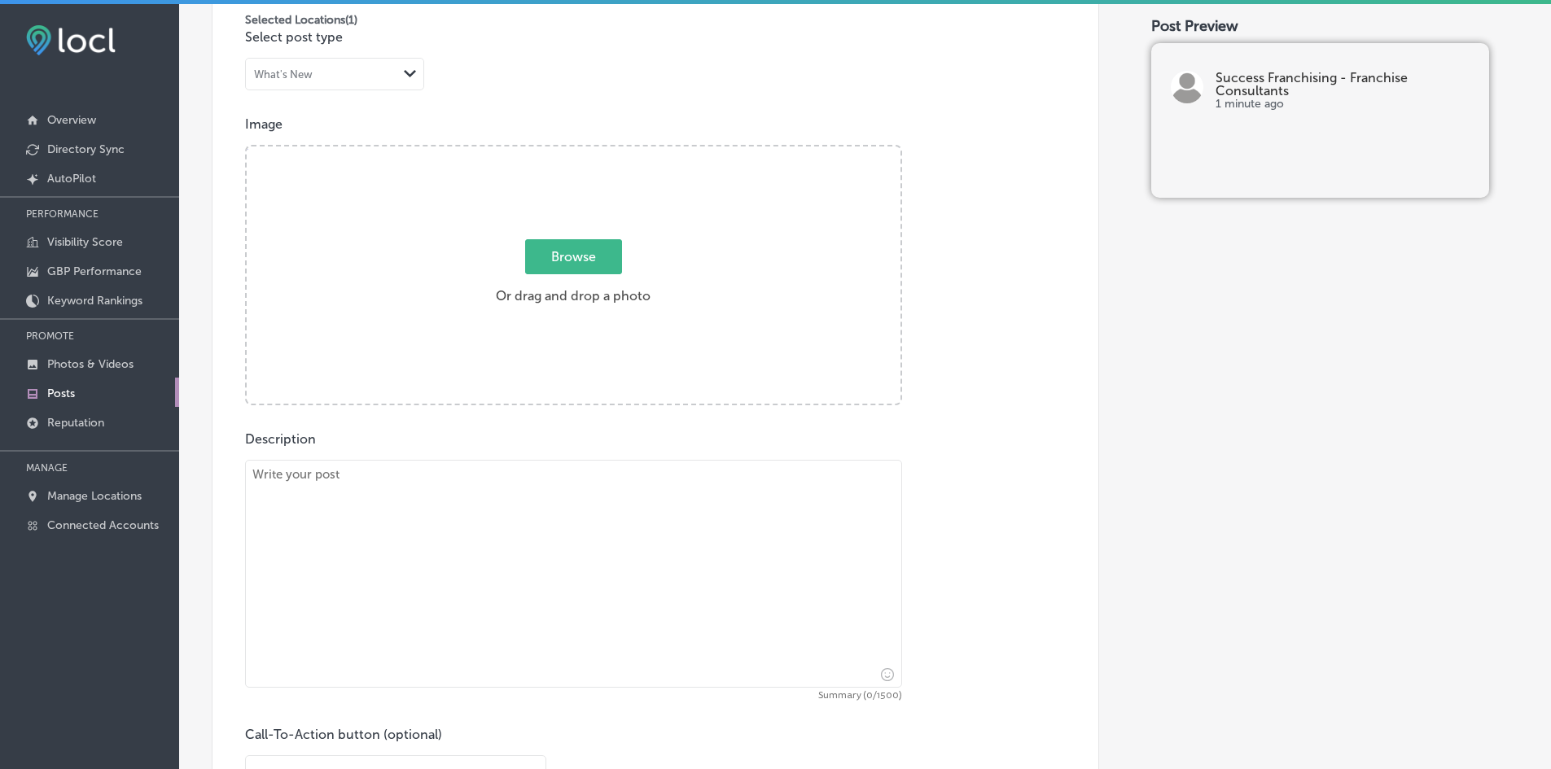
click at [475, 591] on textarea at bounding box center [573, 574] width 657 height 228
paste textarea "quick lunch - BRB at 5:15 am"
type textarea "quick lunch - BRB at 5:15 am"
click at [510, 489] on textarea "To enrich screen reader interactions, please activate Accessibility in Grammarl…" at bounding box center [573, 574] width 657 height 228
paste textarea "Success Franchising is your go-to partner in exploring franchise opportunities.…"
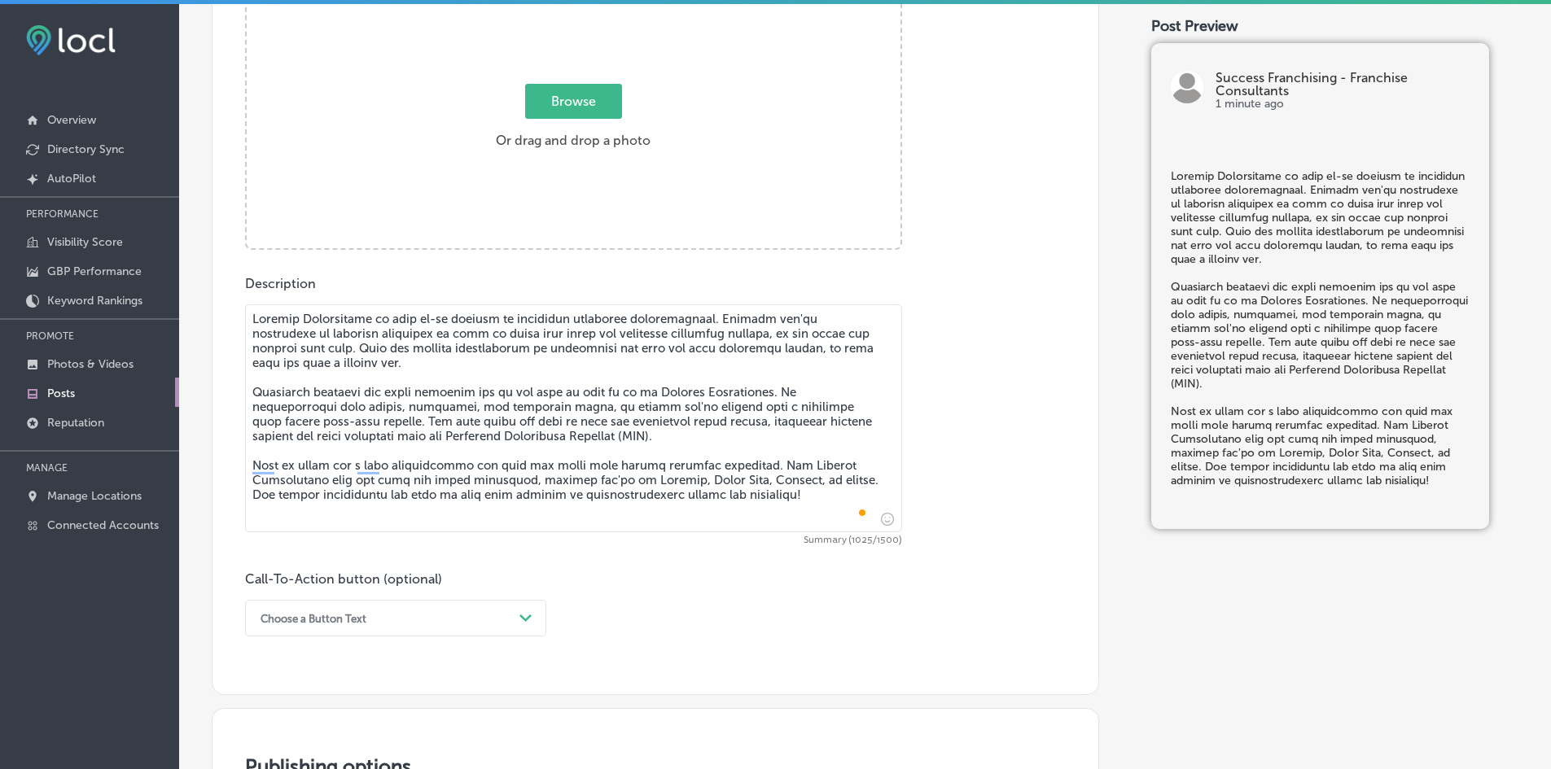
scroll to position [664, 0]
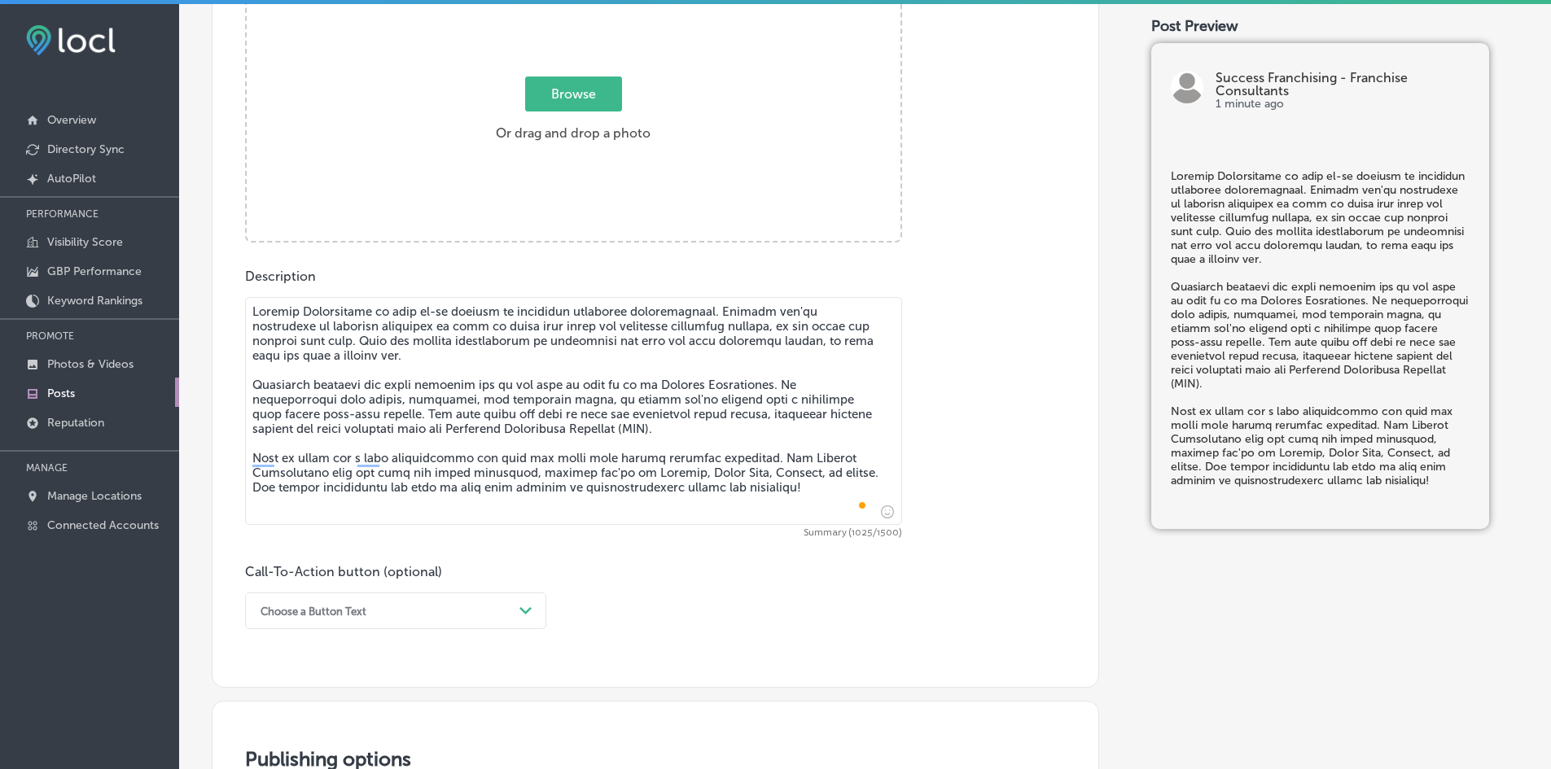
type textarea "Success Franchising is your go-to partner in exploring franchise opportunities.…"
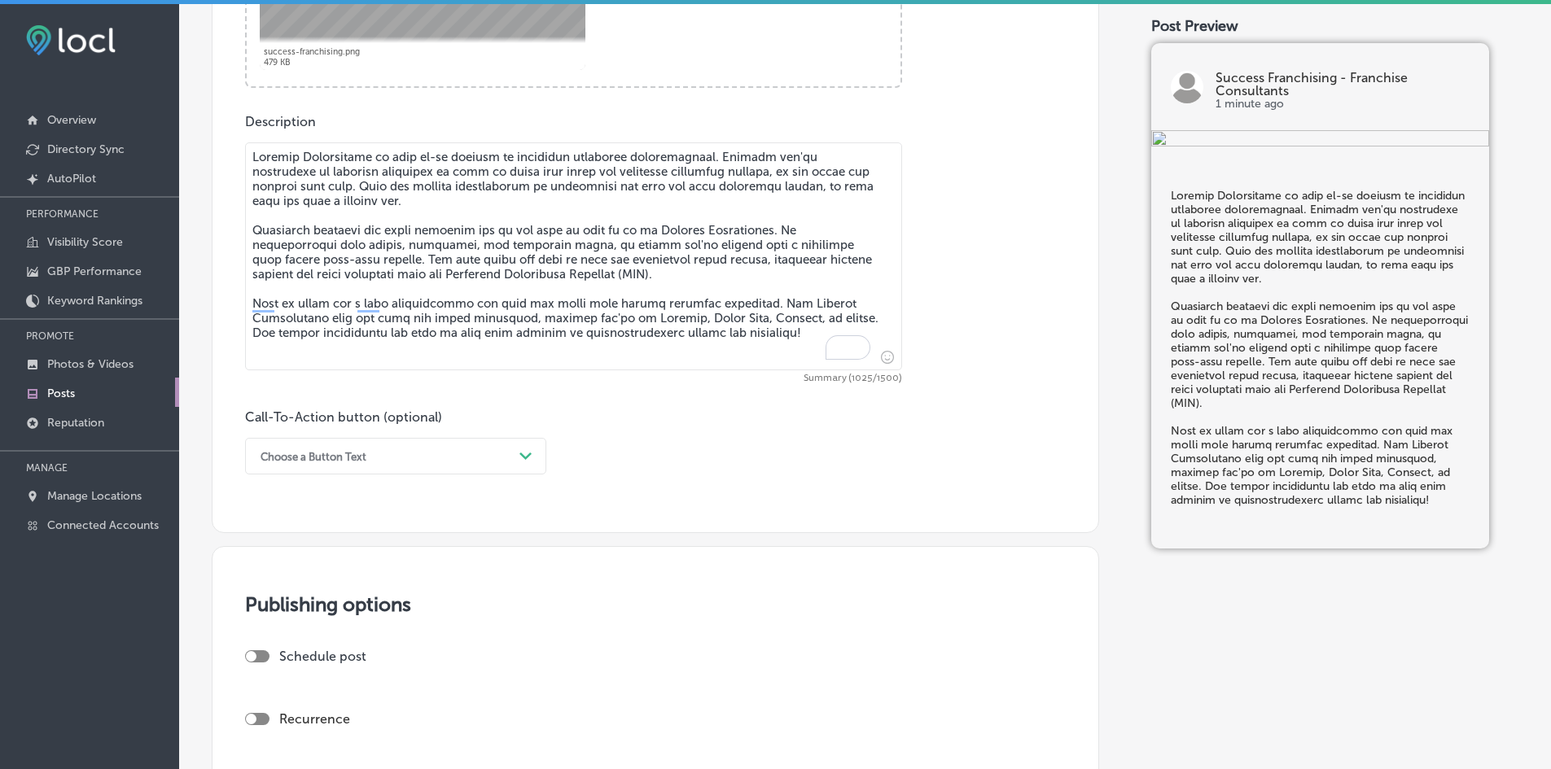
scroll to position [827, 0]
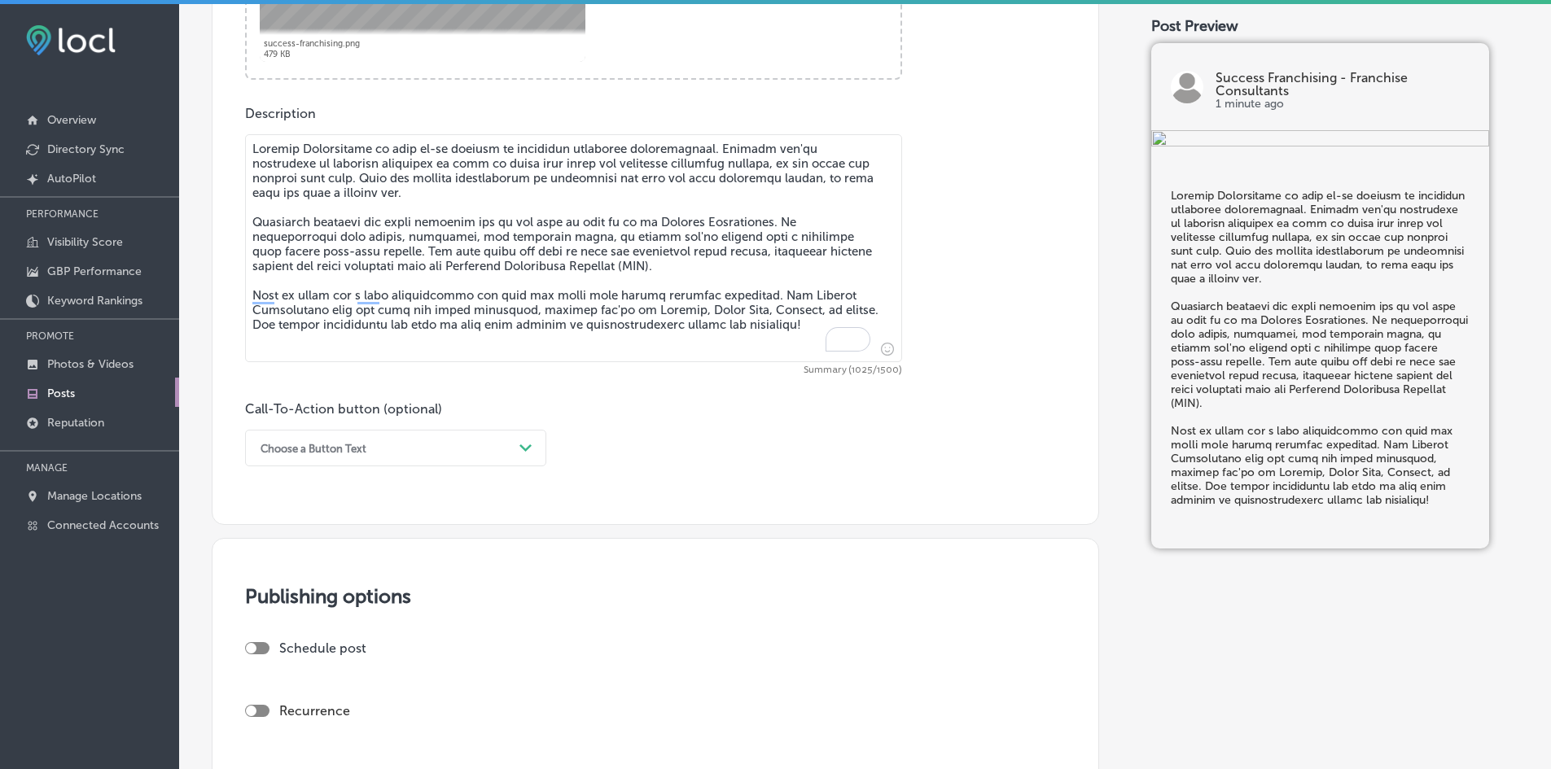
click at [449, 442] on div "Choose a Button Text" at bounding box center [382, 448] width 260 height 25
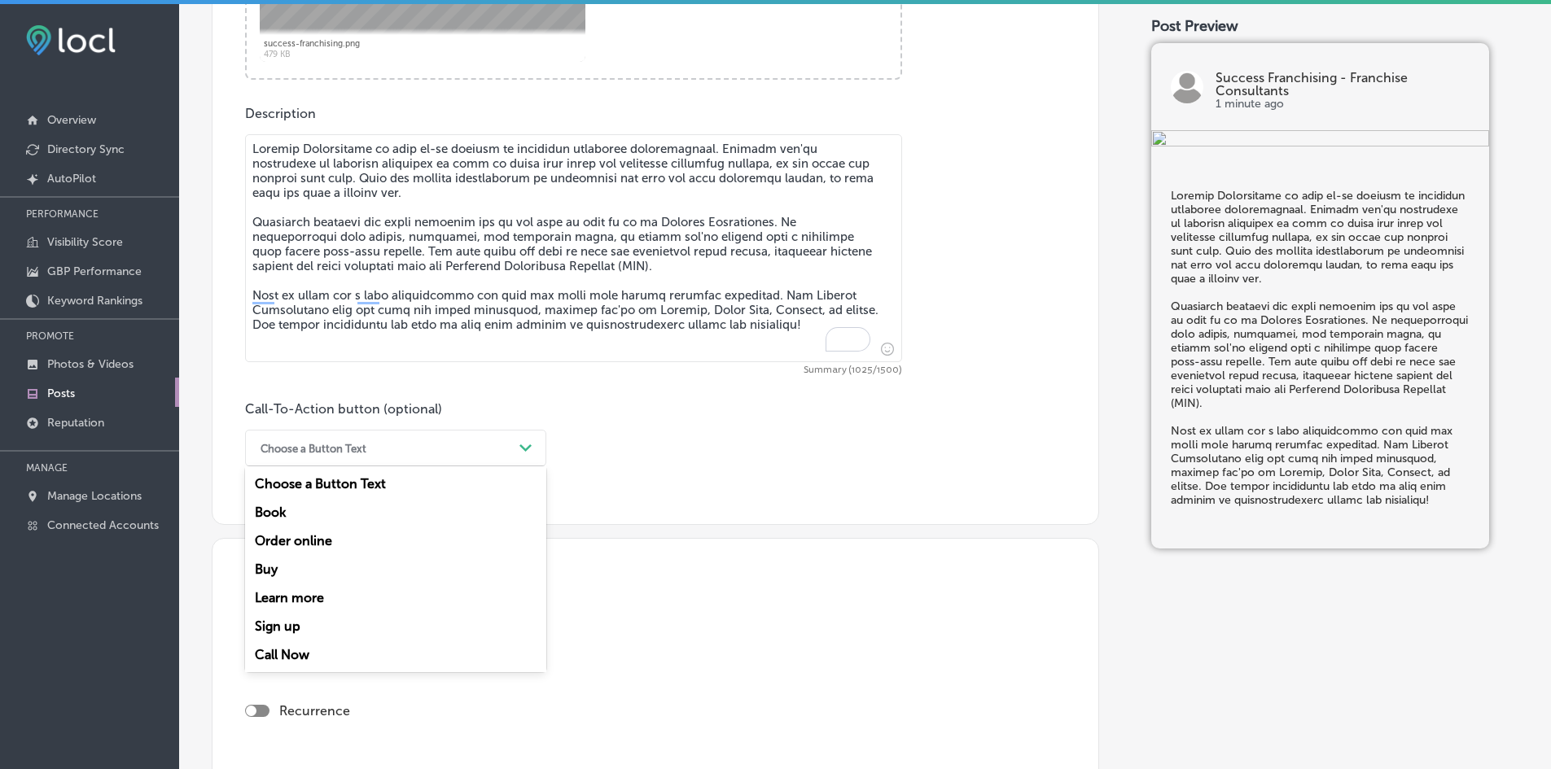
click at [318, 654] on div "Call Now" at bounding box center [395, 655] width 301 height 28
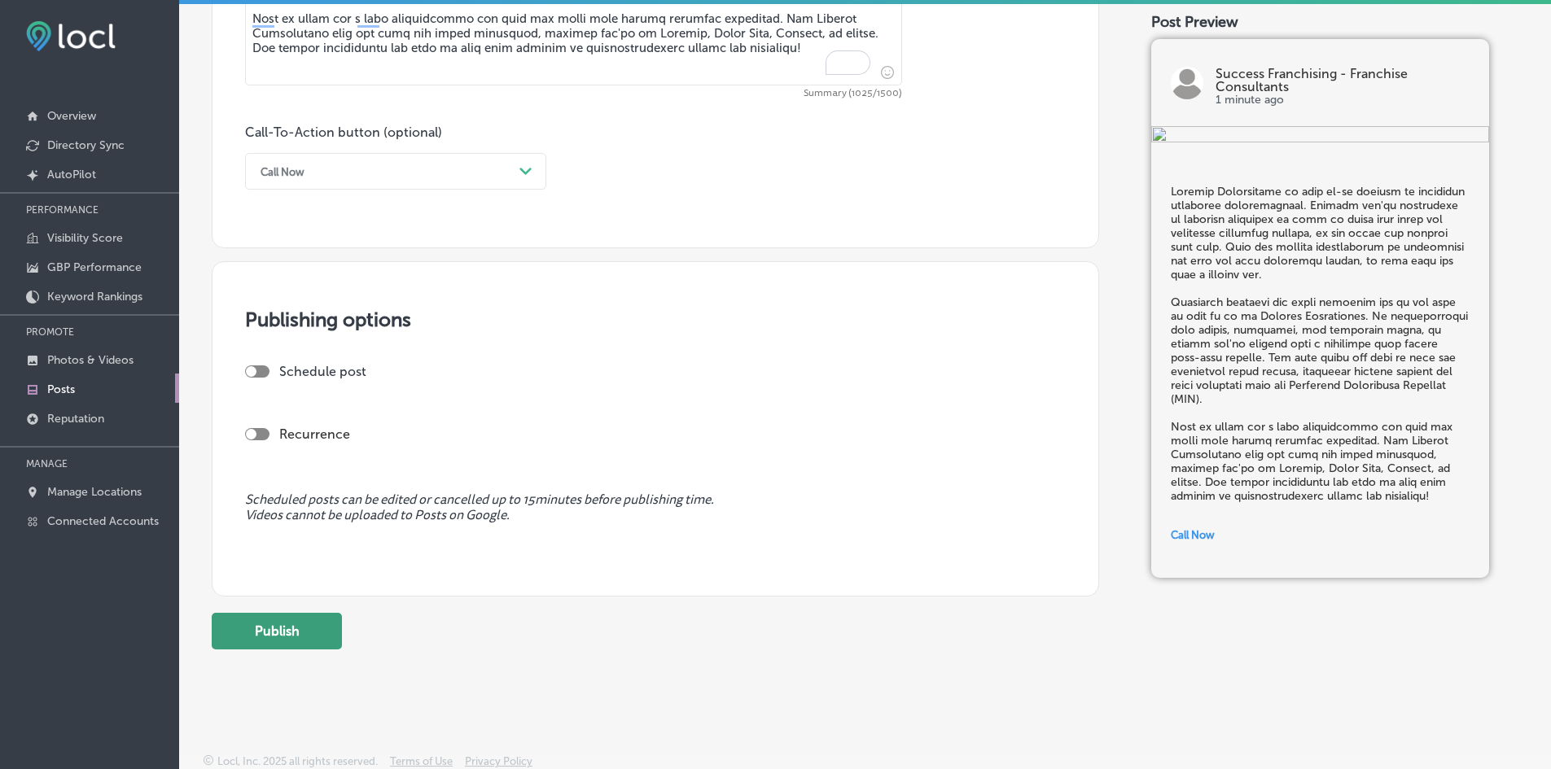
scroll to position [1106, 0]
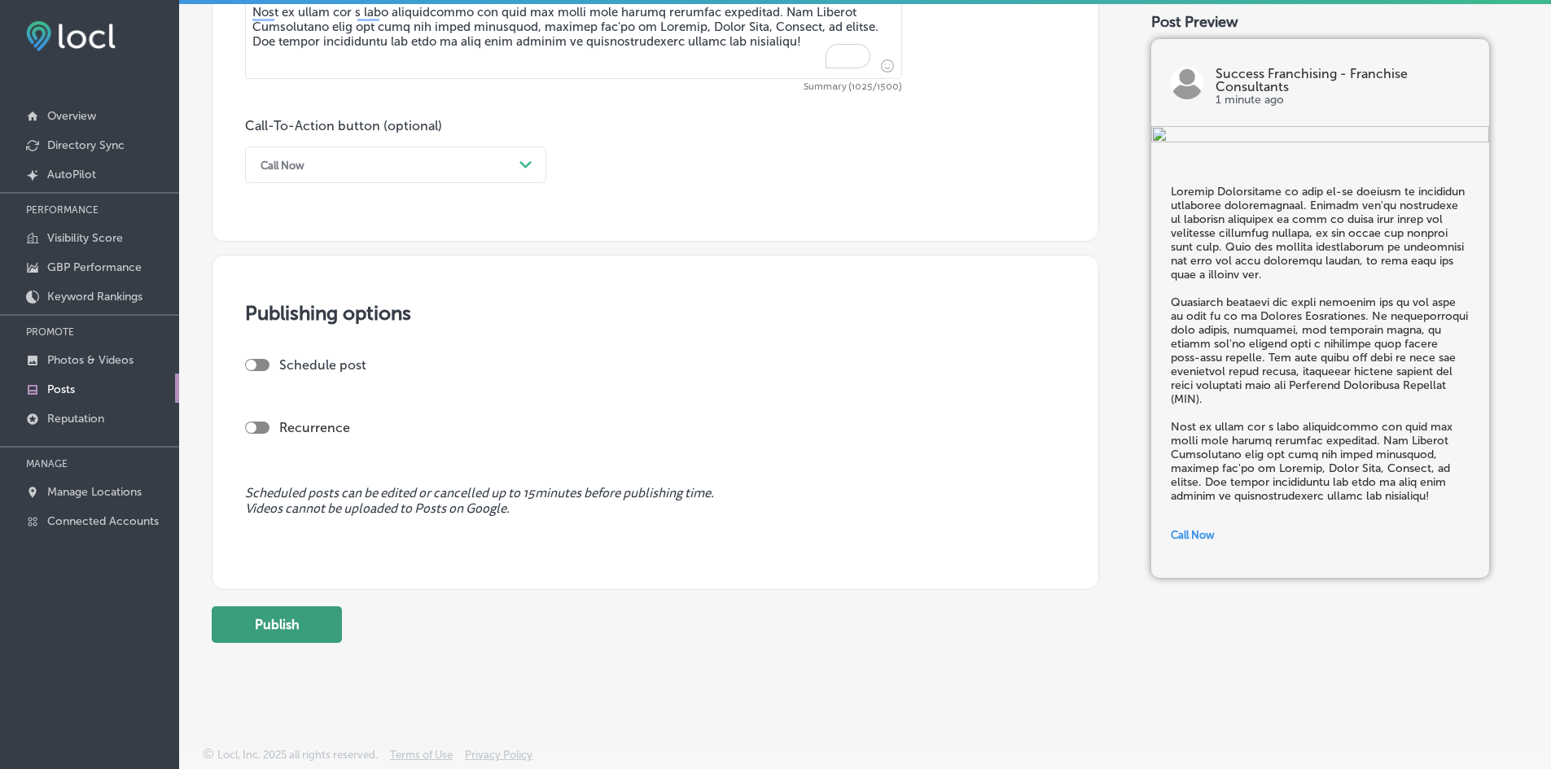
click at [312, 638] on button "Publish" at bounding box center [277, 624] width 130 height 37
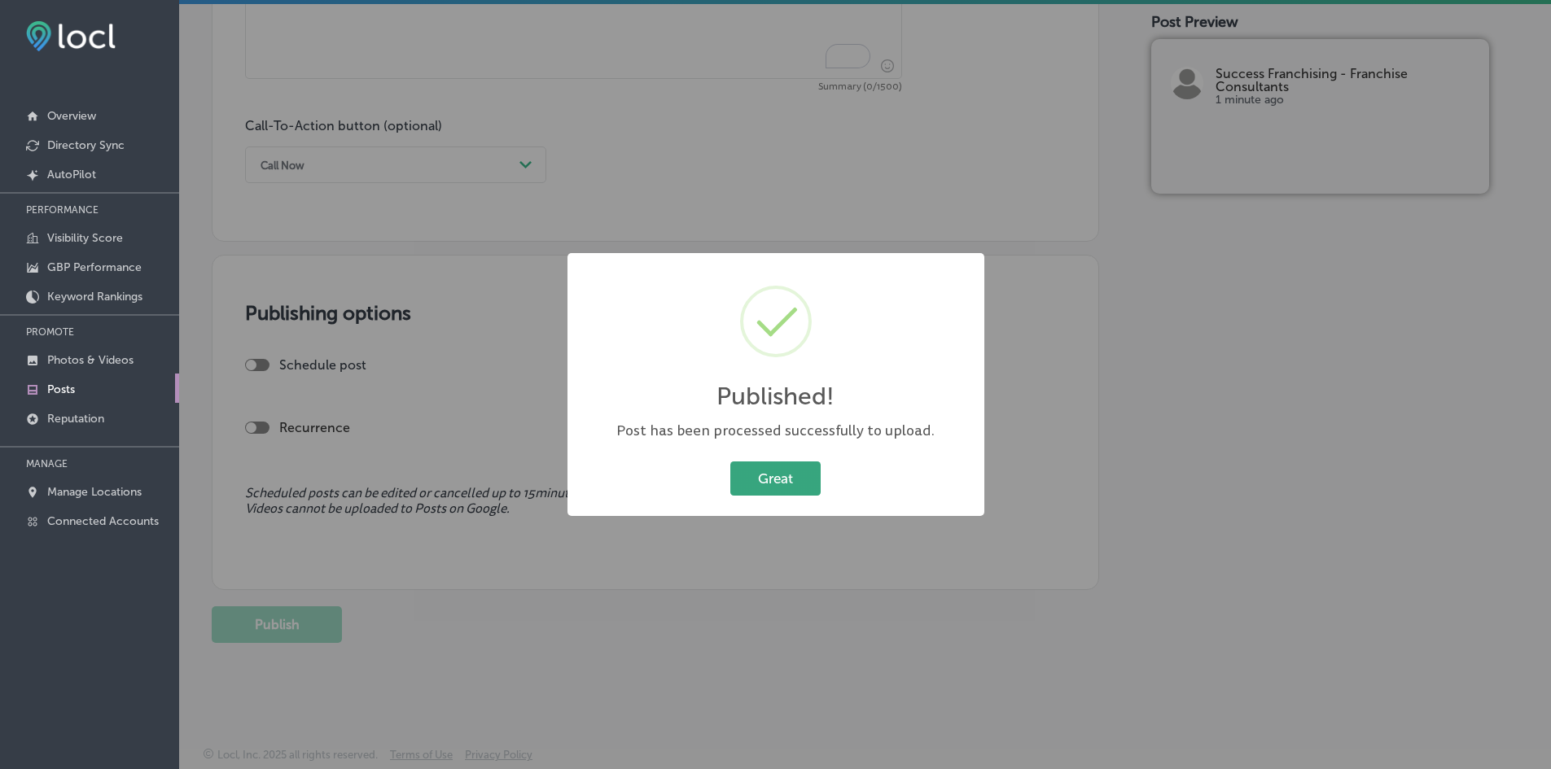
click at [737, 470] on button "Great" at bounding box center [775, 478] width 90 height 33
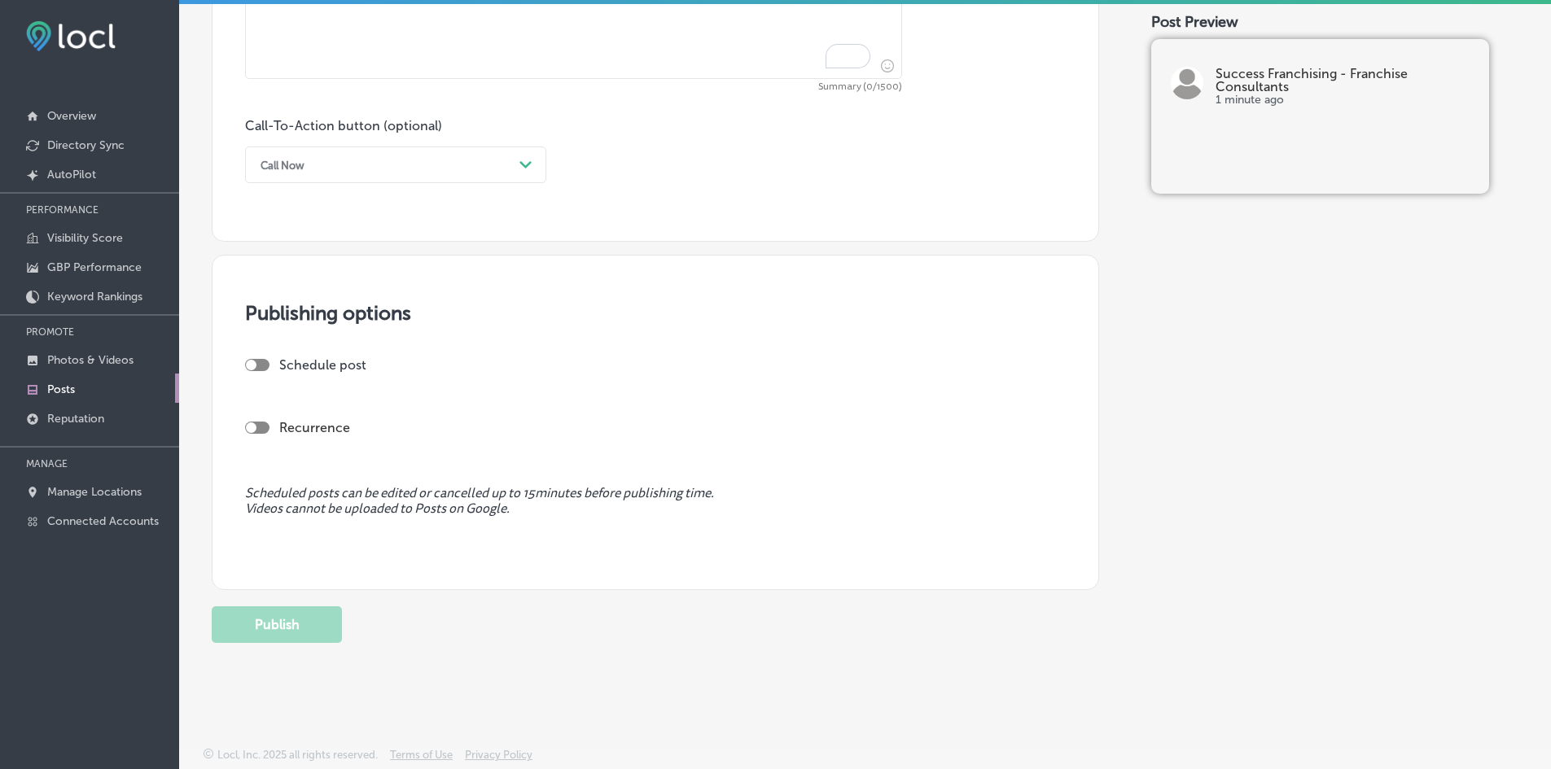
click at [84, 389] on link "Posts" at bounding box center [89, 388] width 179 height 29
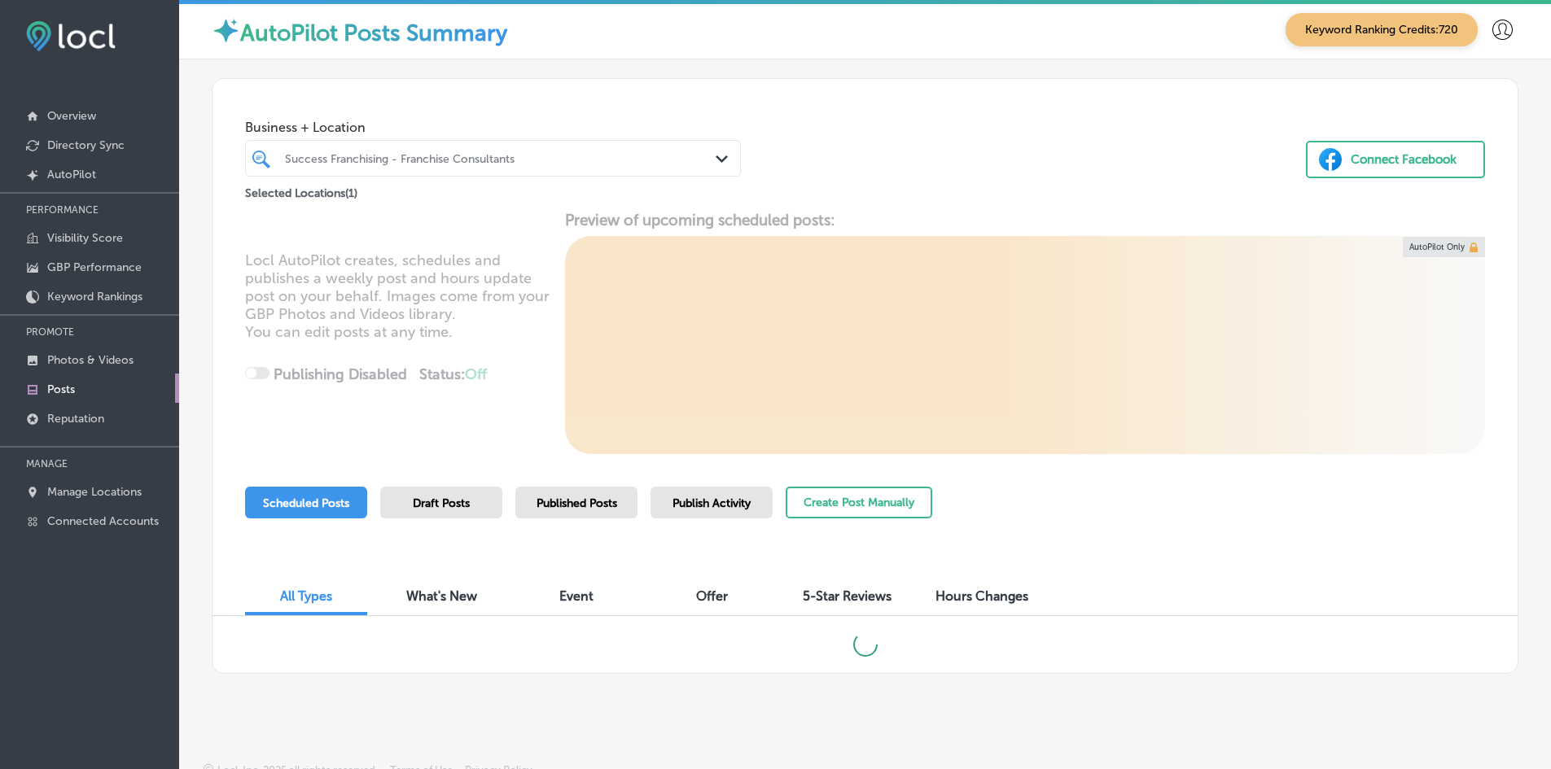
click at [740, 493] on div "Publish Activity" at bounding box center [711, 503] width 122 height 32
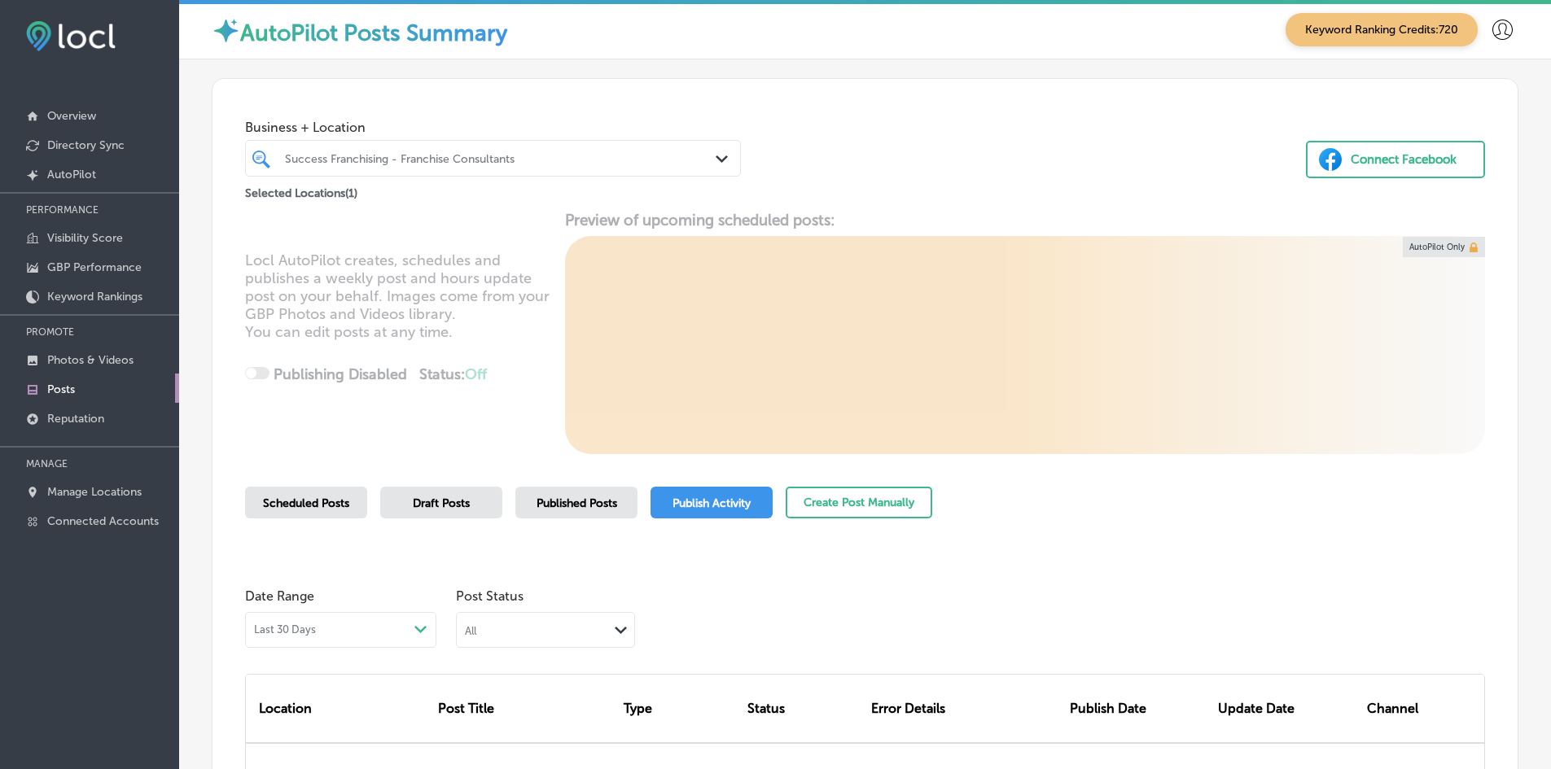
click at [578, 509] on span "Published Posts" at bounding box center [576, 504] width 81 height 14
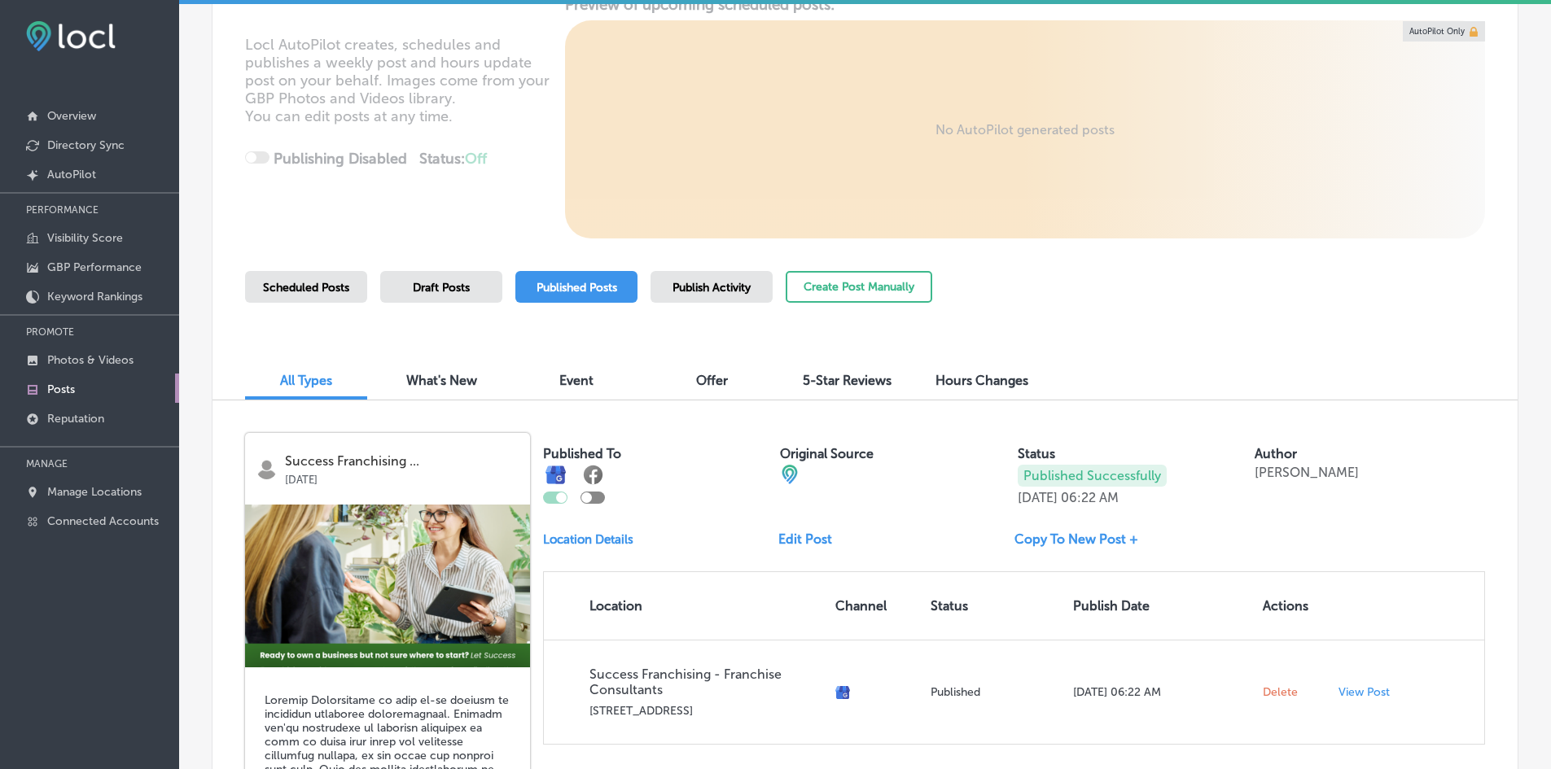
scroll to position [260, 0]
